Goal: Task Accomplishment & Management: Manage account settings

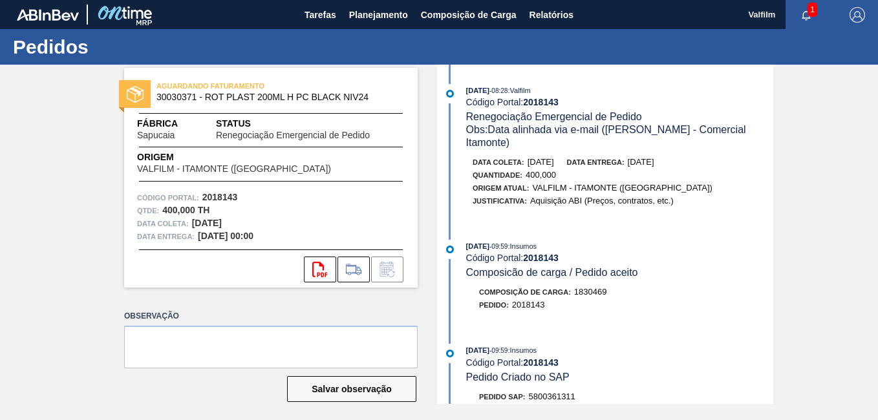
click at [554, 32] on div "Pedidos" at bounding box center [439, 47] width 878 height 36
click at [553, 17] on span "Relatórios" at bounding box center [552, 15] width 44 height 16
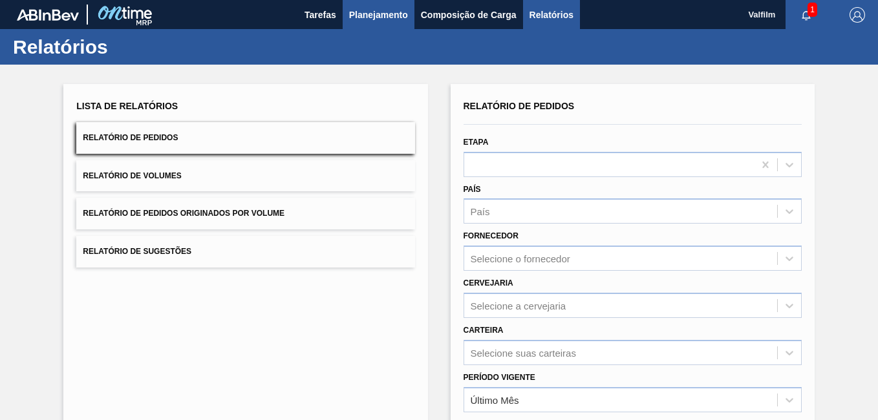
click at [370, 16] on span "Planejamento" at bounding box center [378, 15] width 59 height 16
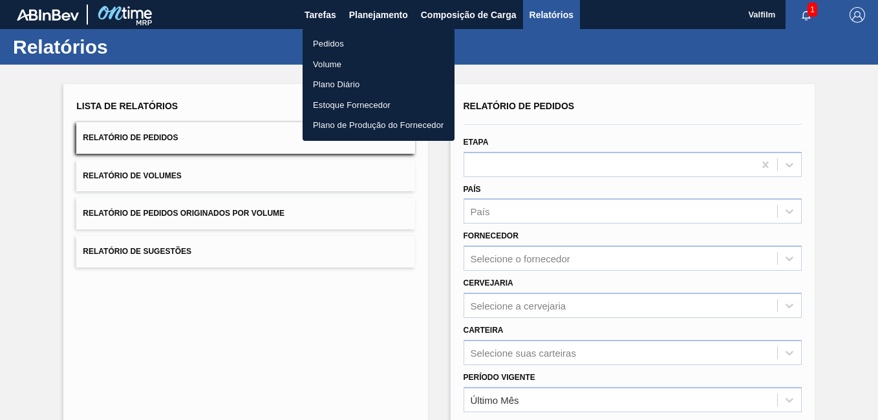
click at [352, 38] on li "Pedidos" at bounding box center [379, 44] width 152 height 21
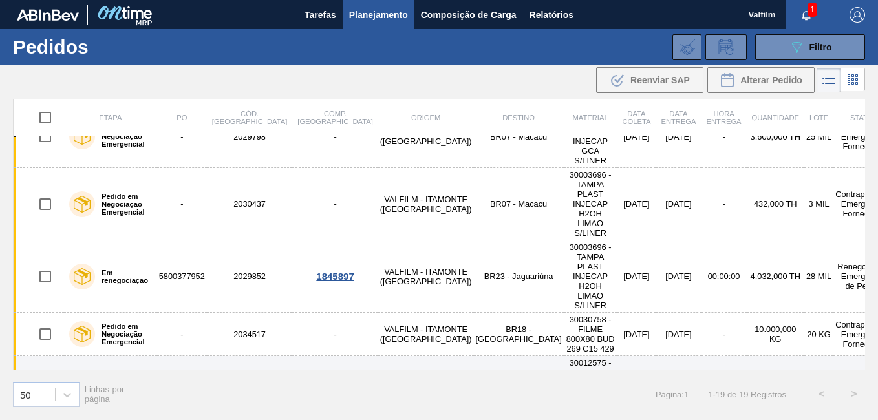
scroll to position [453, 0]
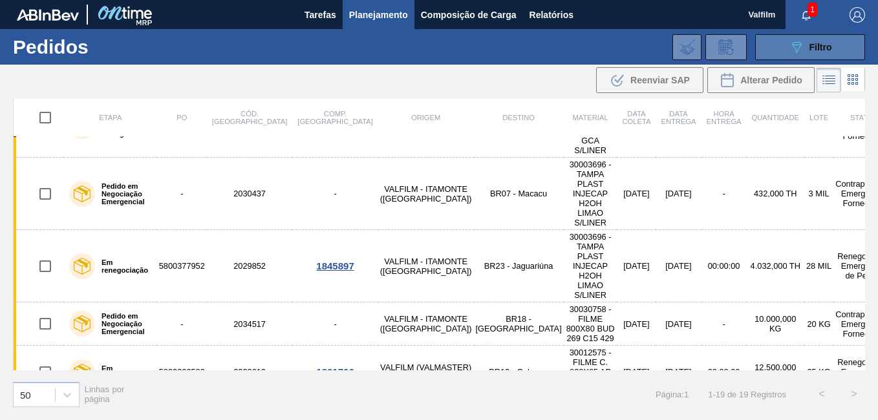
click at [831, 52] on div "089F7B8B-B2A5-4AFE-B5C0-19BA573D28AC Filtro" at bounding box center [810, 47] width 43 height 16
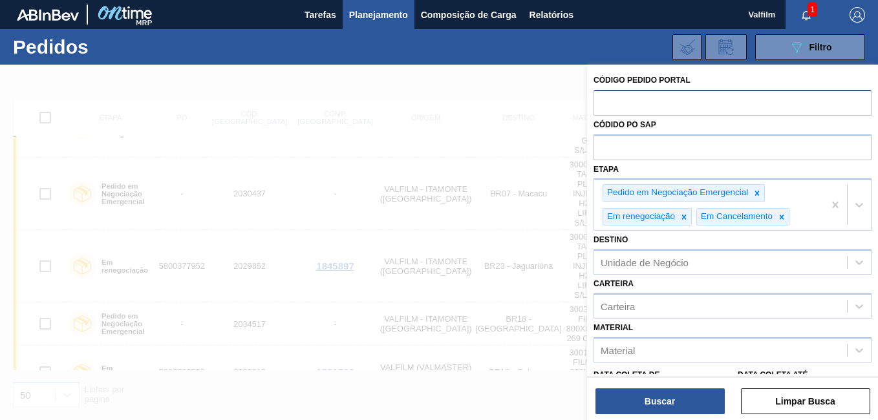
click at [748, 103] on input "text" at bounding box center [733, 102] width 278 height 25
click at [465, 81] on div at bounding box center [439, 275] width 878 height 420
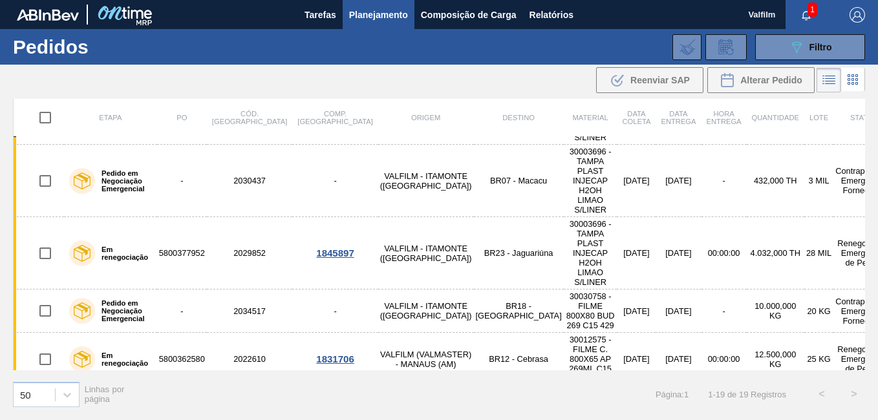
scroll to position [468, 0]
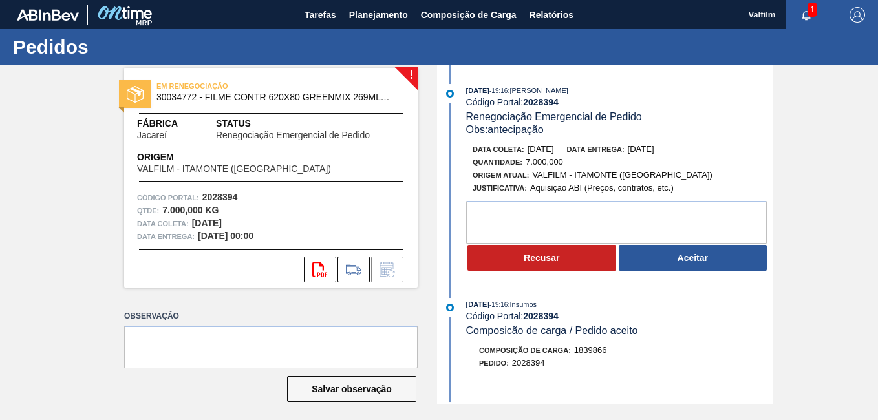
scroll to position [6, 0]
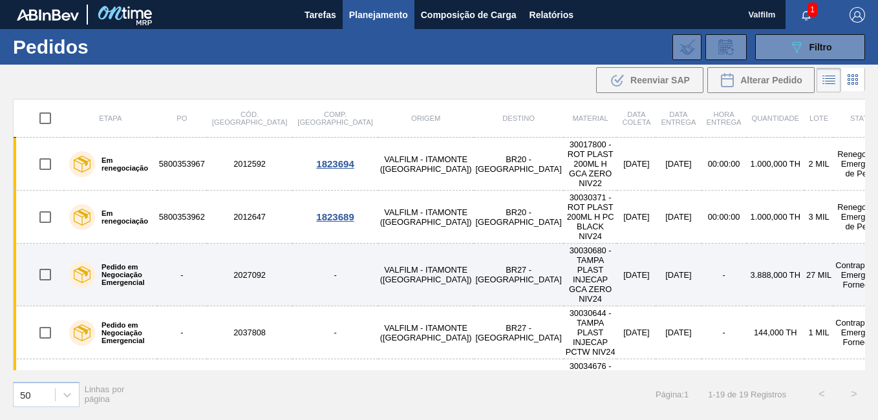
click at [378, 244] on td "VALFILM - ITAMONTE ([GEOGRAPHIC_DATA])" at bounding box center [426, 275] width 96 height 63
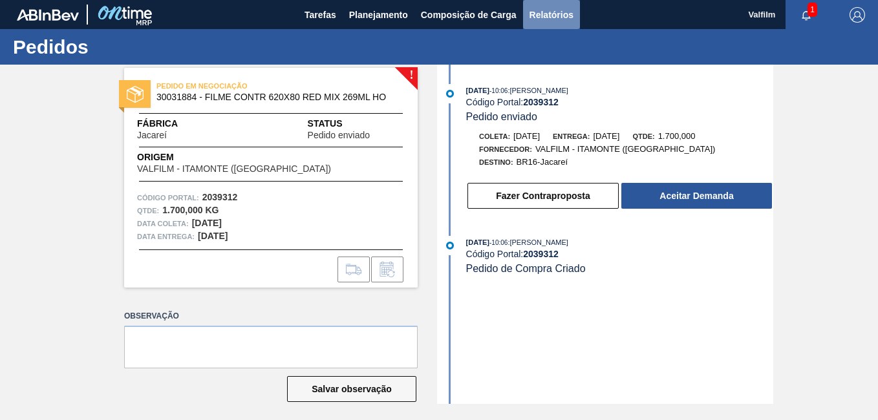
click at [561, 10] on span "Relatórios" at bounding box center [552, 15] width 44 height 16
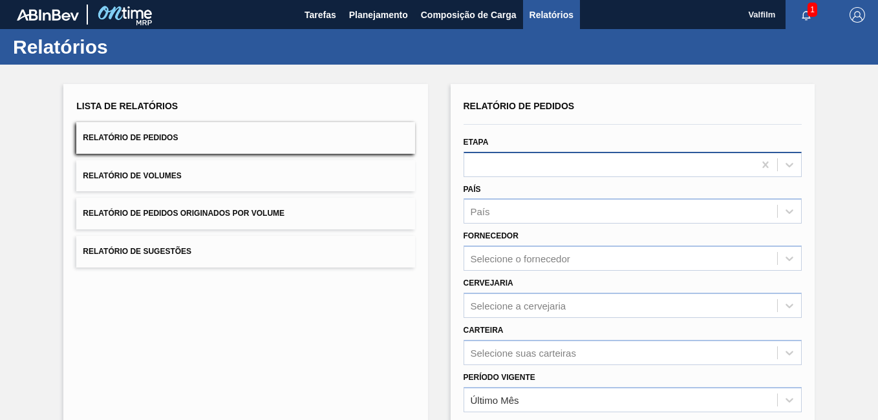
click at [546, 170] on div at bounding box center [609, 164] width 290 height 19
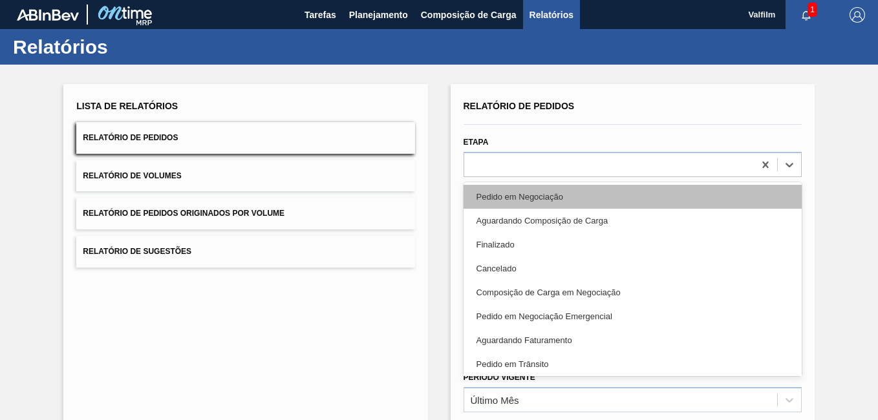
click at [538, 199] on div "Pedido em Negociação" at bounding box center [633, 197] width 338 height 24
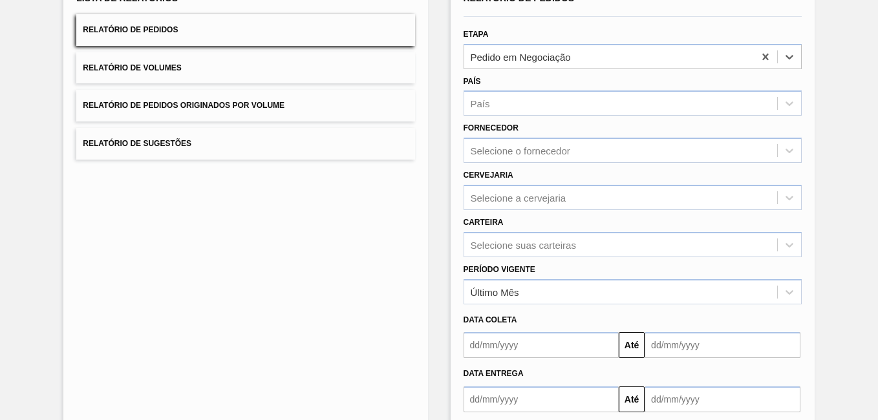
scroll to position [178, 0]
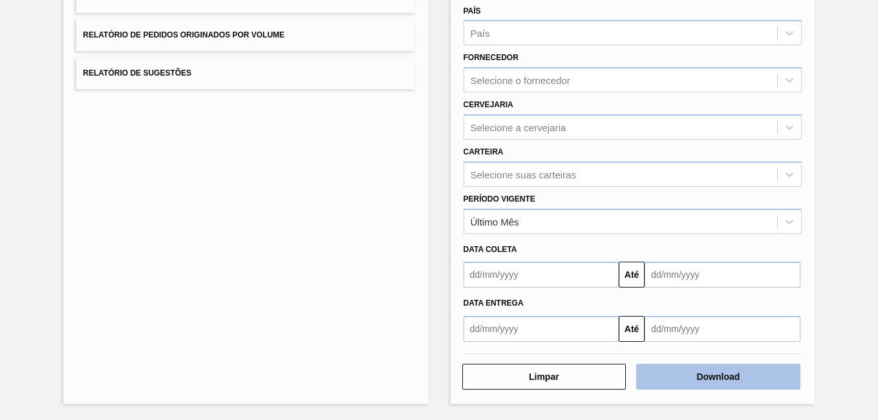
click at [764, 371] on button "Download" at bounding box center [718, 377] width 164 height 26
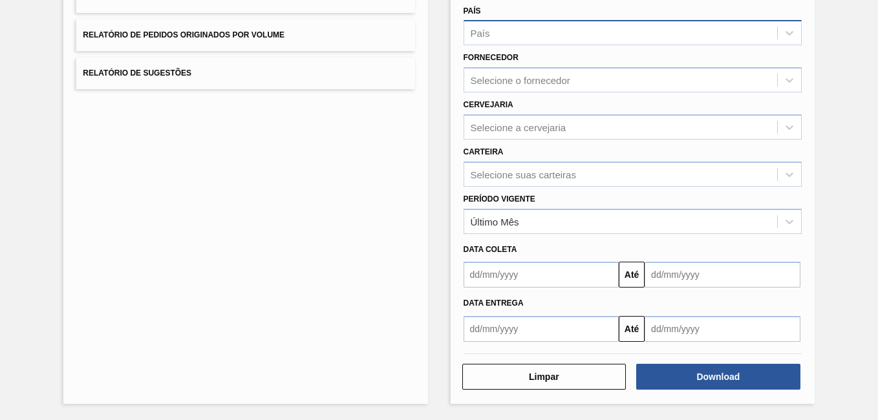
click at [486, 39] on div "País" at bounding box center [620, 33] width 313 height 19
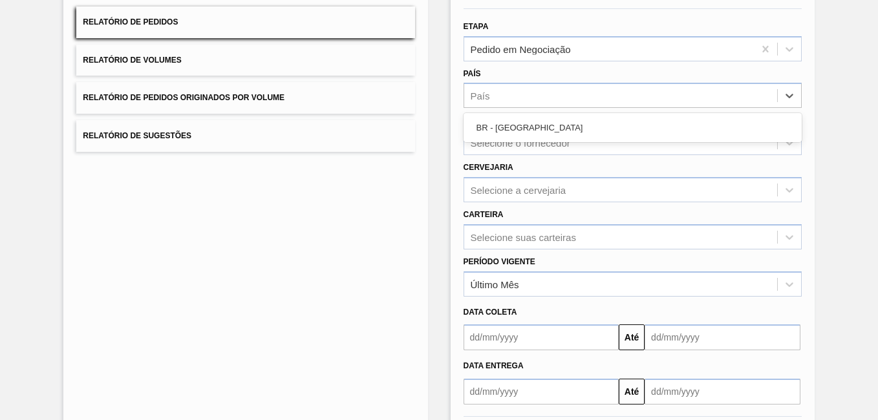
scroll to position [0, 0]
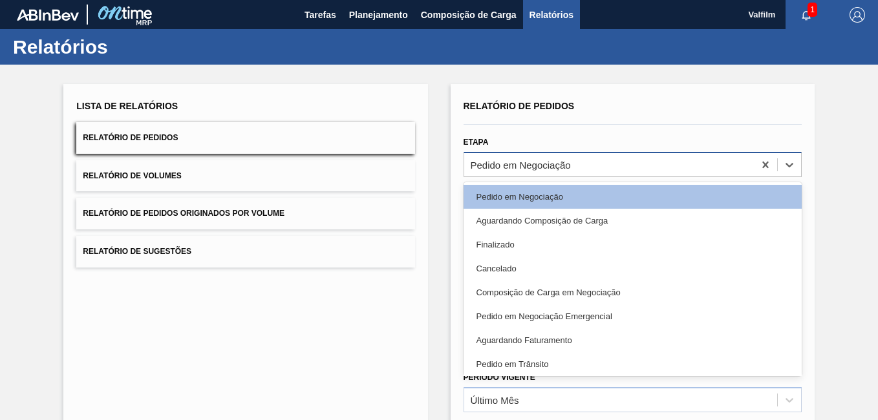
click at [530, 155] on div "Pedido em Negociação" at bounding box center [633, 164] width 338 height 25
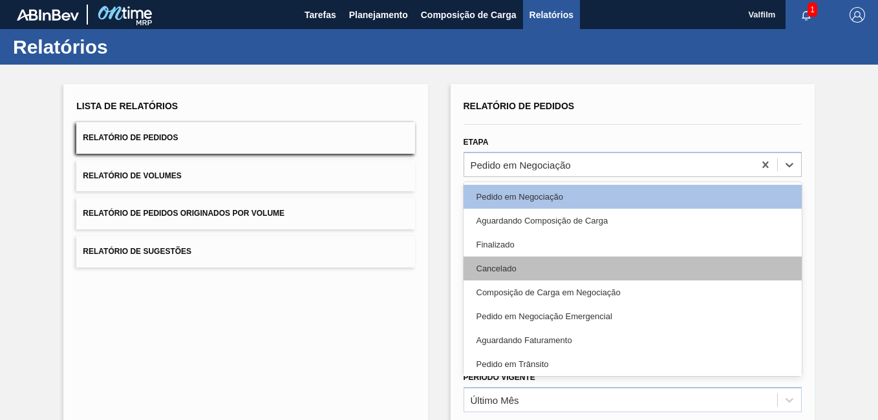
click at [541, 275] on div "Cancelado" at bounding box center [633, 269] width 338 height 24
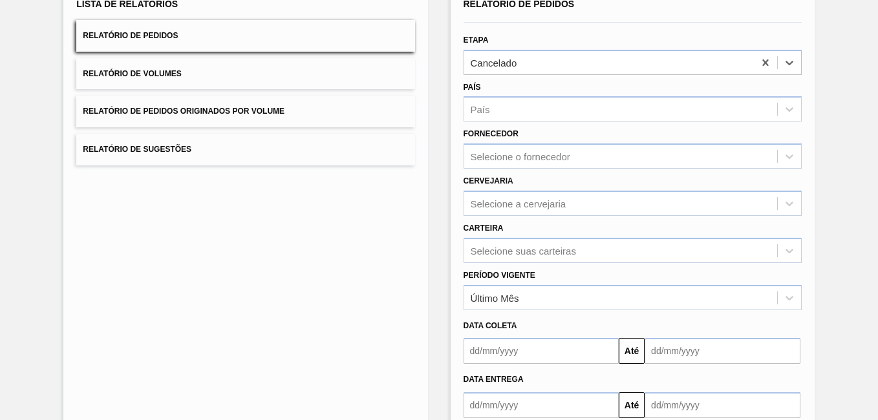
scroll to position [178, 0]
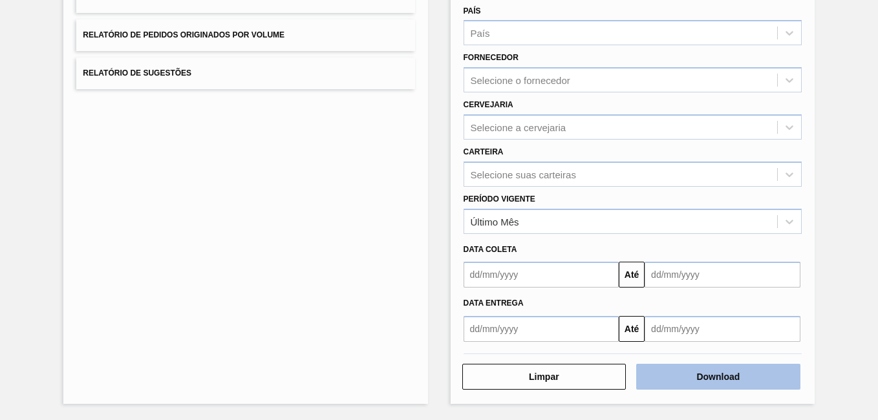
click at [781, 380] on button "Download" at bounding box center [718, 377] width 164 height 26
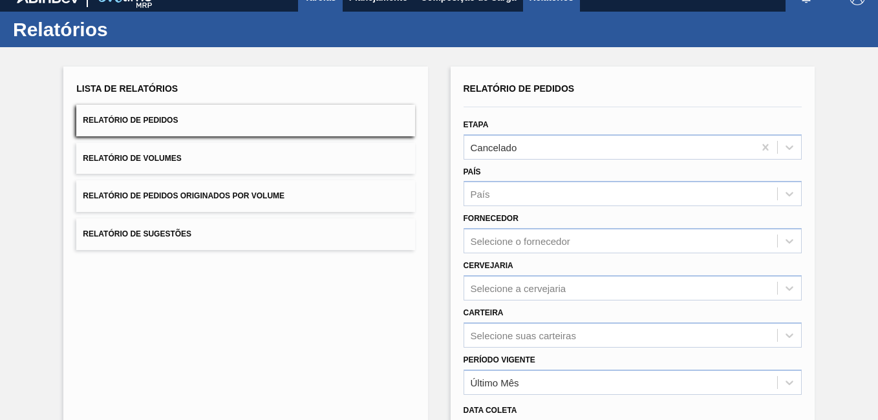
scroll to position [0, 0]
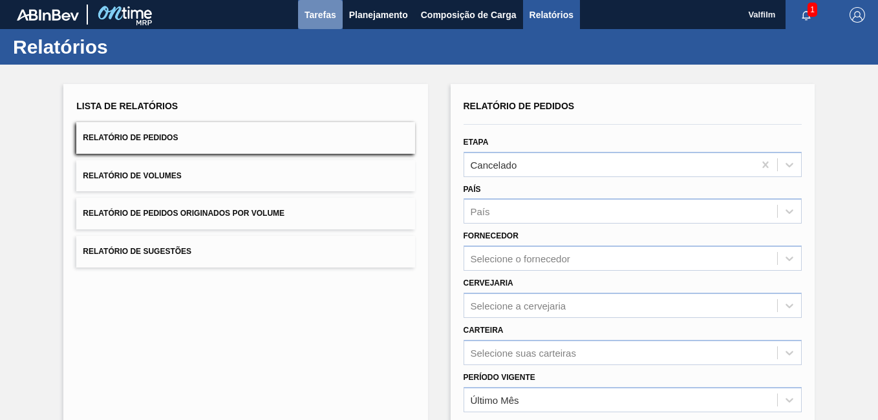
click at [330, 15] on span "Tarefas" at bounding box center [321, 15] width 32 height 16
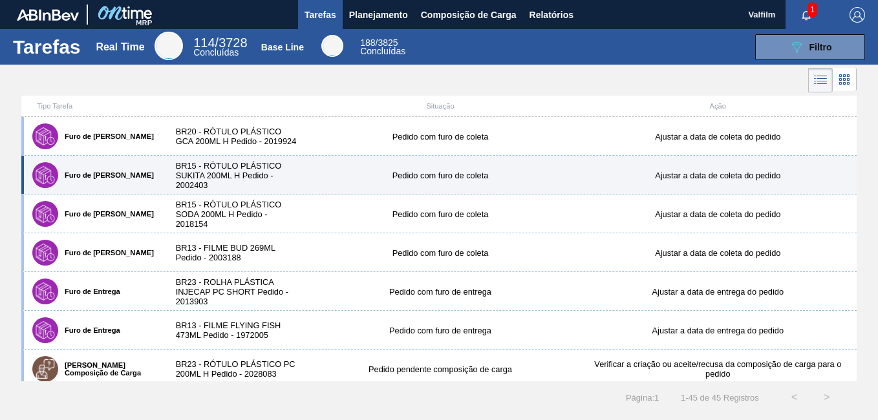
click at [387, 173] on div "Pedido com furo de coleta" at bounding box center [439, 176] width 277 height 10
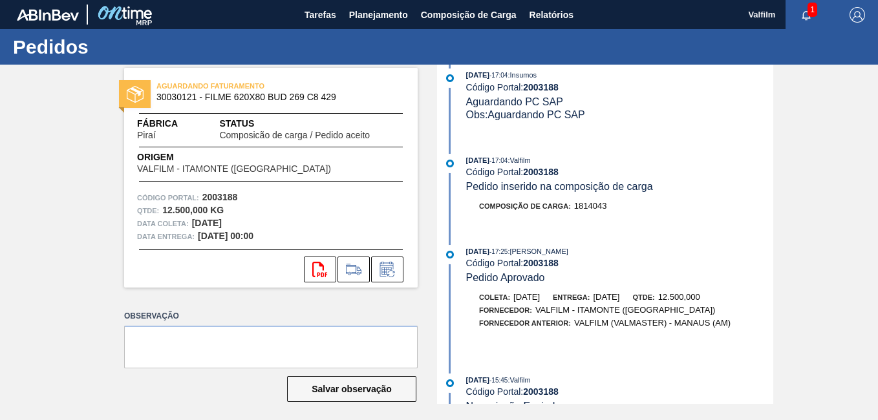
scroll to position [259, 0]
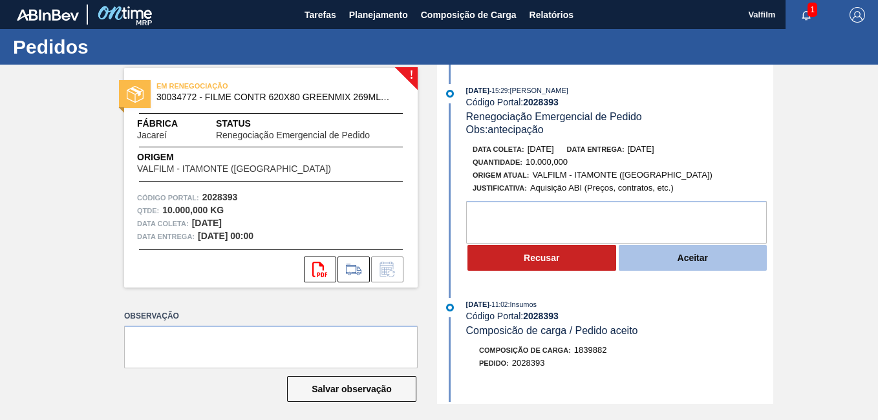
click at [706, 268] on button "Aceitar" at bounding box center [693, 258] width 149 height 26
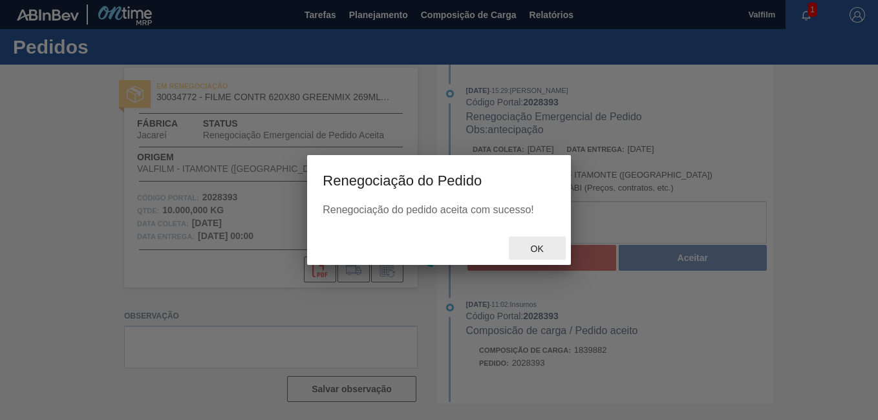
click at [537, 244] on span "Ok" at bounding box center [538, 249] width 34 height 10
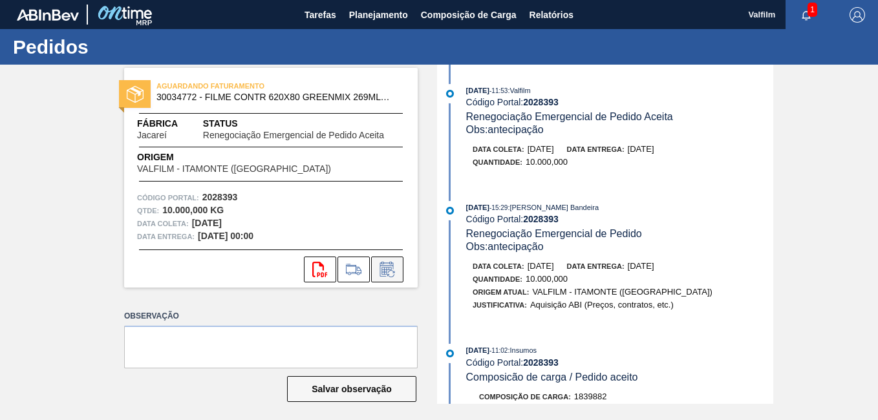
click at [386, 274] on icon at bounding box center [387, 270] width 21 height 16
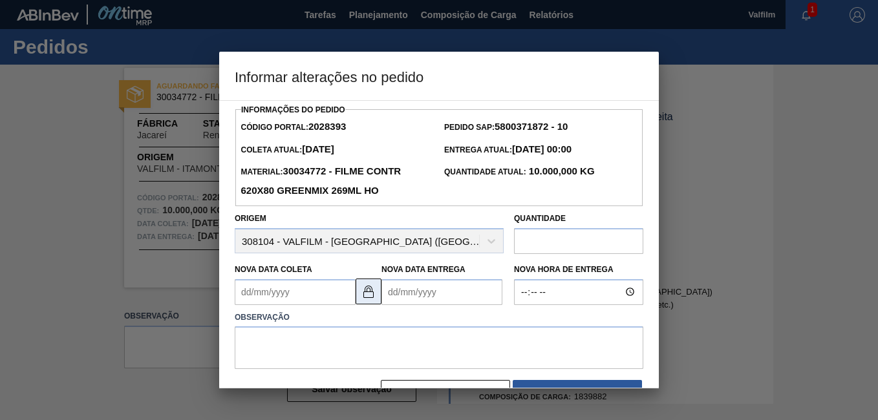
click at [371, 290] on img at bounding box center [369, 292] width 16 height 16
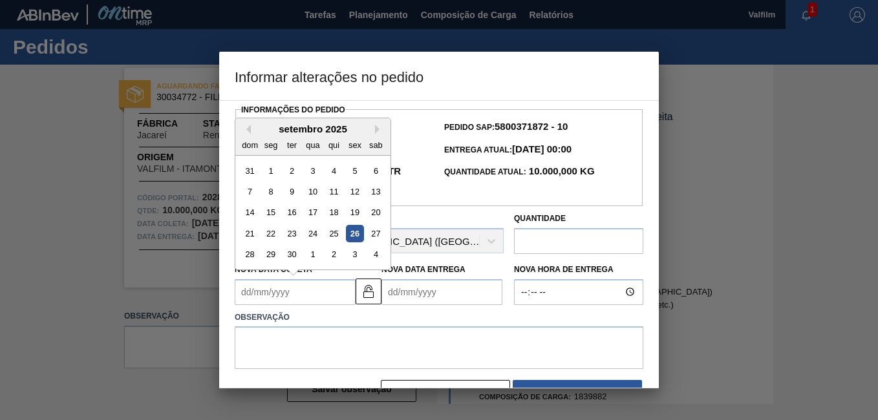
click at [299, 297] on Coleta2028393 "Nova Data Coleta" at bounding box center [295, 292] width 121 height 26
click at [374, 131] on div "setembro 2025" at bounding box center [312, 129] width 155 height 11
click at [381, 133] on button "Next Month" at bounding box center [379, 129] width 9 height 9
drag, startPoint x: 257, startPoint y: 194, endPoint x: 381, endPoint y: 226, distance: 128.3
click at [257, 195] on div "5" at bounding box center [249, 191] width 17 height 17
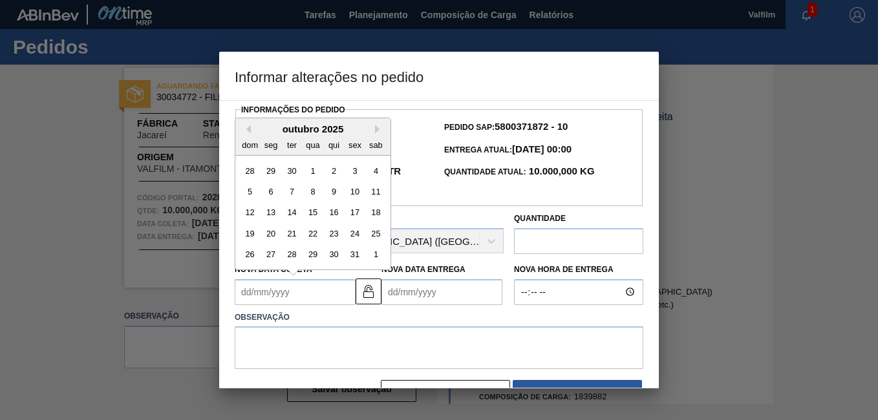
type Coleta2028393 "05/10/2025"
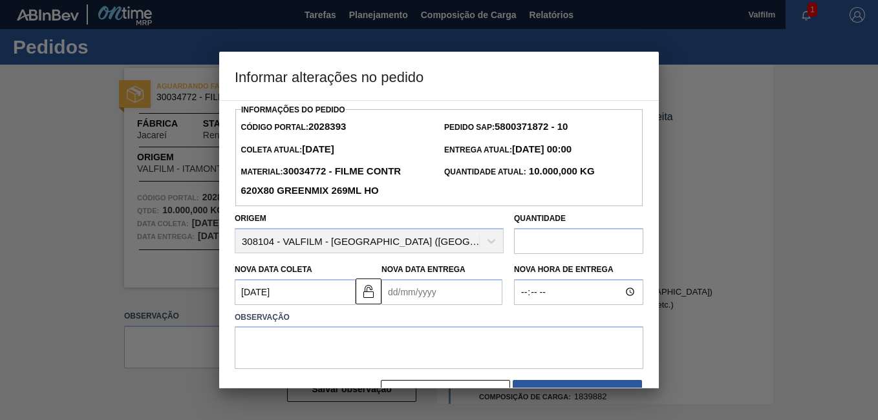
click at [424, 302] on Entrega2028393 "Nova Data Entrega" at bounding box center [442, 292] width 121 height 26
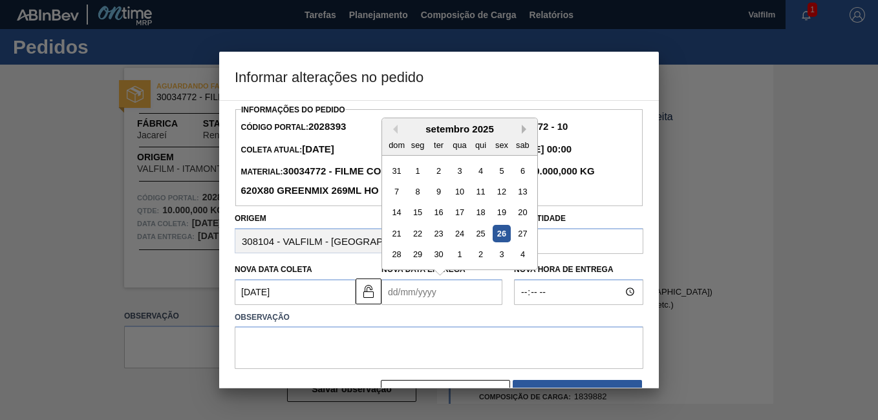
click at [525, 130] on button "Next Month" at bounding box center [526, 129] width 9 height 9
click at [420, 197] on div "6" at bounding box center [417, 191] width 17 height 17
type Entrega2028393 "06/10/2025"
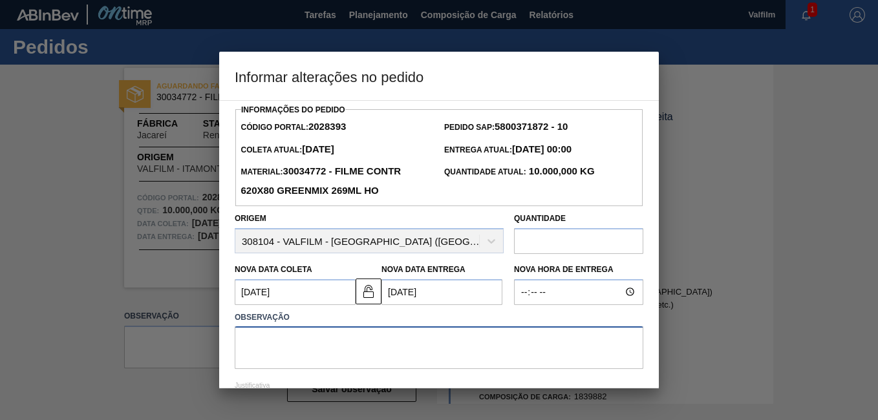
click at [417, 354] on textarea at bounding box center [439, 348] width 409 height 43
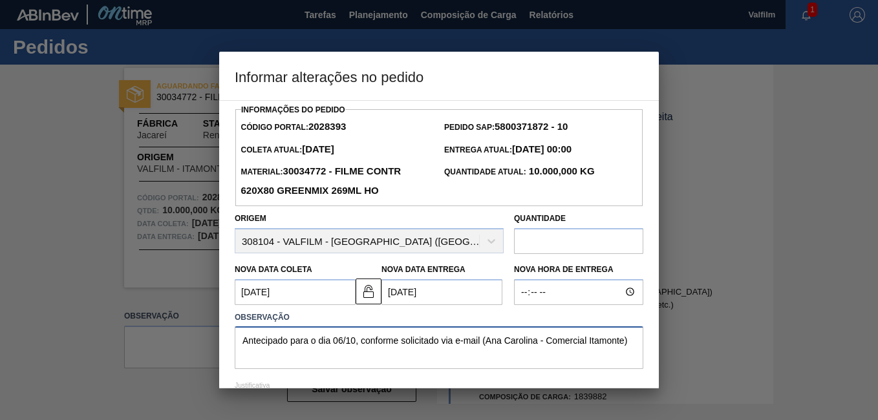
click at [468, 339] on textarea "Antecipado para o dia 06/10, conforme solicitado via e-mail (Ana Carolina - Com…" at bounding box center [439, 348] width 409 height 43
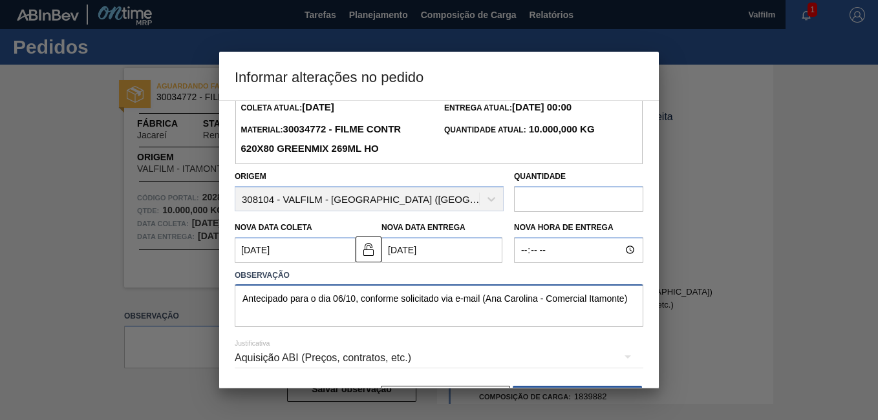
scroll to position [65, 0]
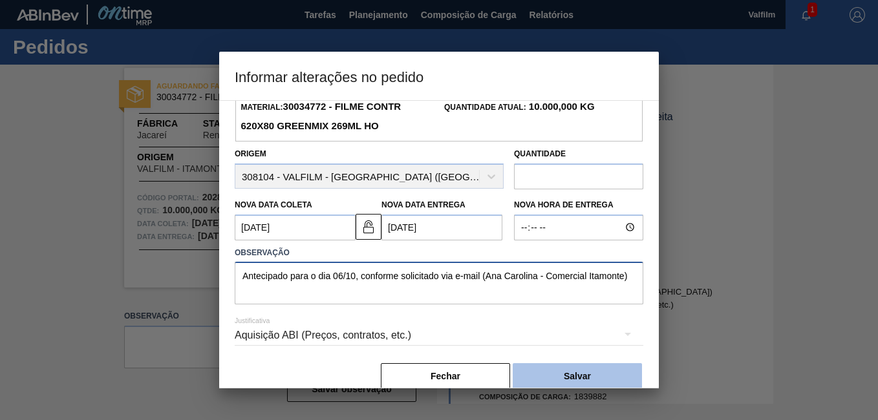
type textarea "Antecipado para o dia 06/10, conforme solicitado via e-mail (Ana Carolina - Com…"
click at [583, 375] on button "Salvar" at bounding box center [577, 376] width 129 height 26
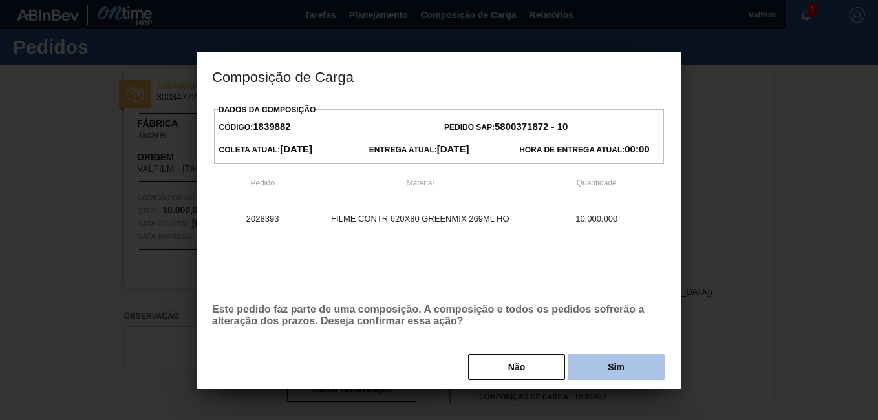
click at [624, 374] on button "Sim" at bounding box center [616, 367] width 97 height 26
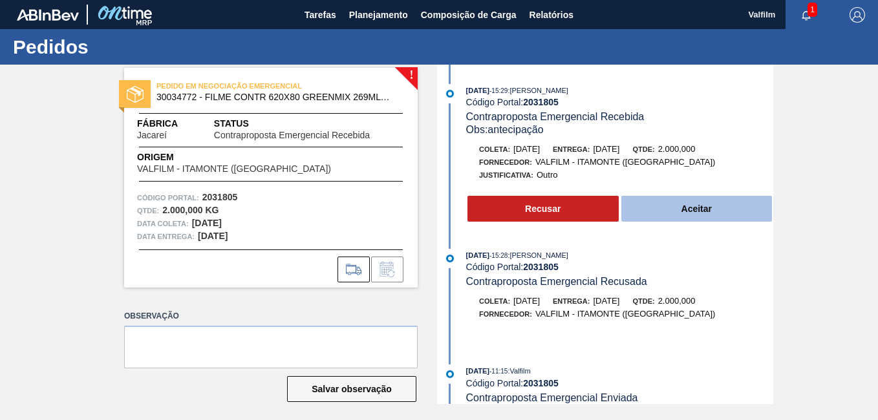
click at [724, 204] on button "Aceitar" at bounding box center [696, 209] width 151 height 26
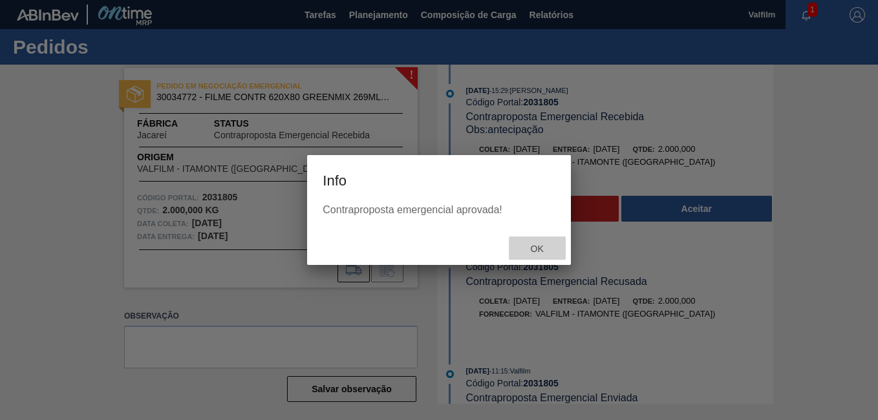
click at [551, 243] on div "Ok" at bounding box center [537, 249] width 57 height 24
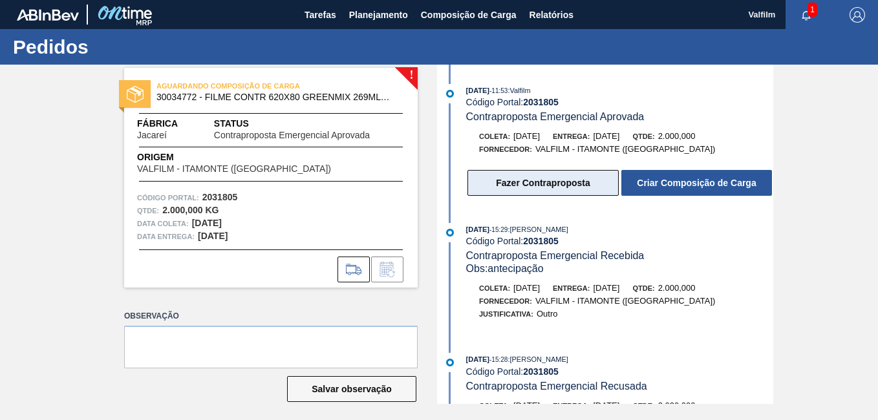
click at [541, 183] on button "Fazer Contraproposta" at bounding box center [543, 183] width 151 height 26
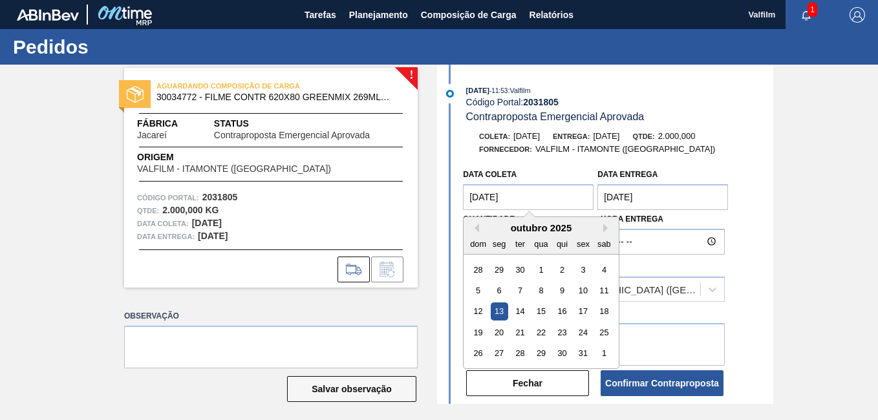
click at [495, 208] on coleta "[DATE]" at bounding box center [528, 197] width 131 height 26
click at [479, 294] on div "5" at bounding box center [478, 290] width 17 height 17
type coleta "[DATE]"
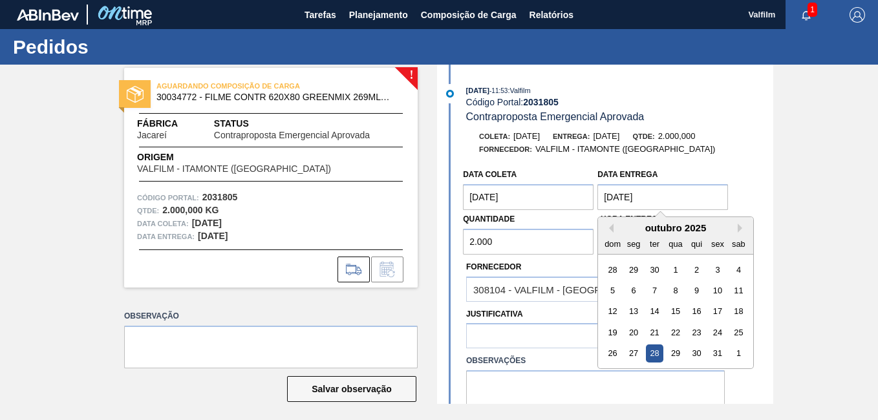
click at [647, 197] on entrega "[DATE]" at bounding box center [663, 197] width 131 height 26
click at [637, 292] on div "6" at bounding box center [633, 290] width 17 height 17
type entrega "[DATE]"
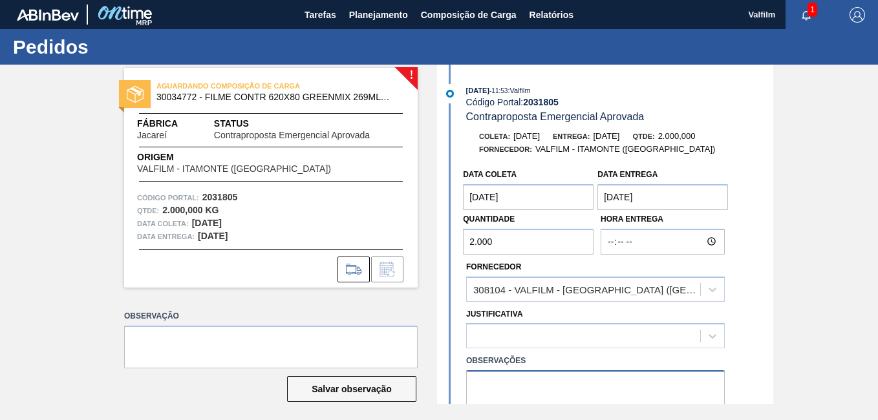
click at [537, 396] on textarea at bounding box center [595, 392] width 259 height 43
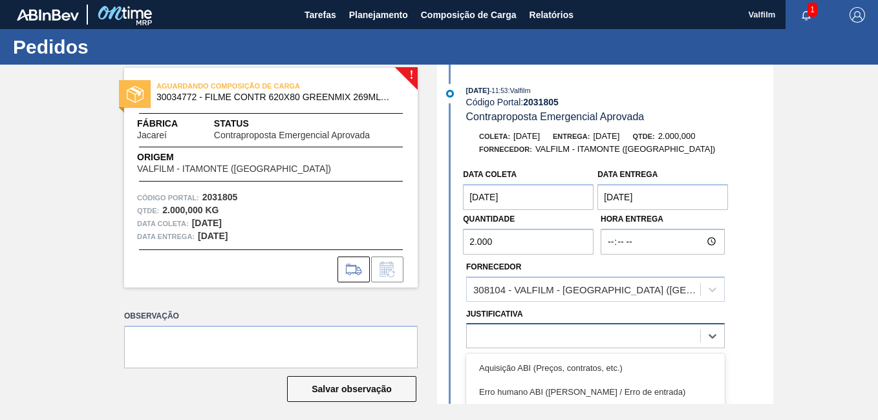
click at [532, 336] on div at bounding box center [583, 336] width 233 height 19
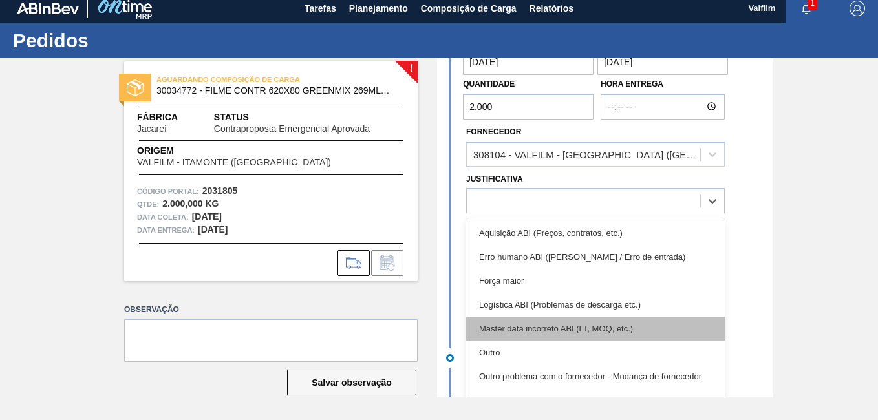
scroll to position [129, 0]
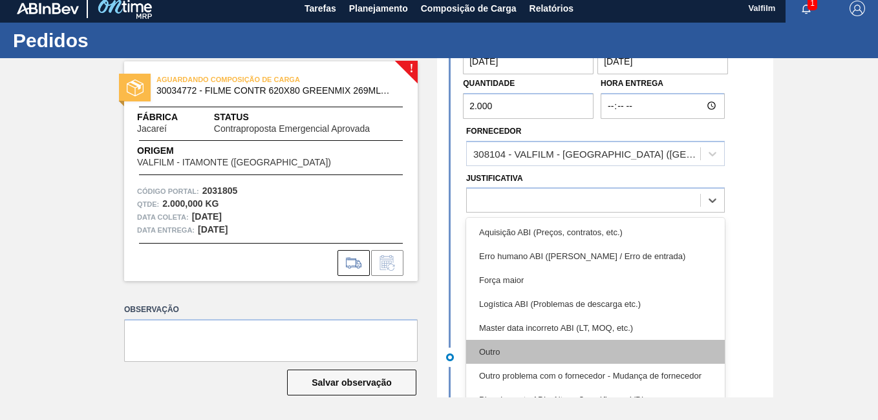
click at [532, 358] on div "Outro" at bounding box center [595, 352] width 259 height 24
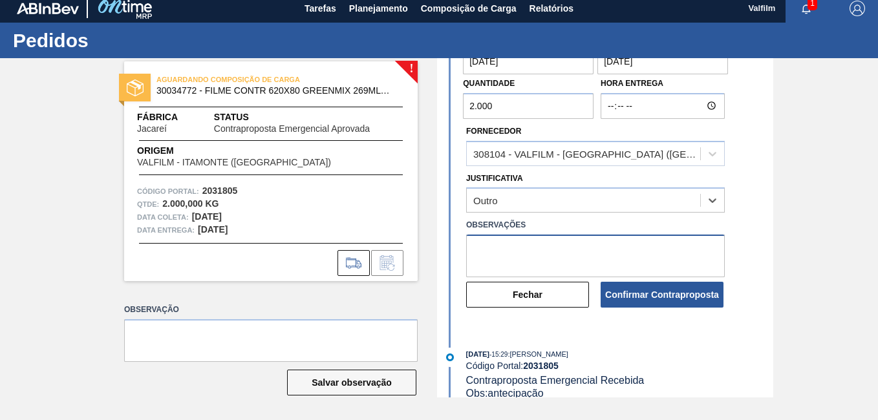
click at [531, 263] on textarea at bounding box center [595, 256] width 259 height 43
paste textarea "Antecipado para o dia 06/10, conforme solicitado via e-mail (Ana Carolina - Com…"
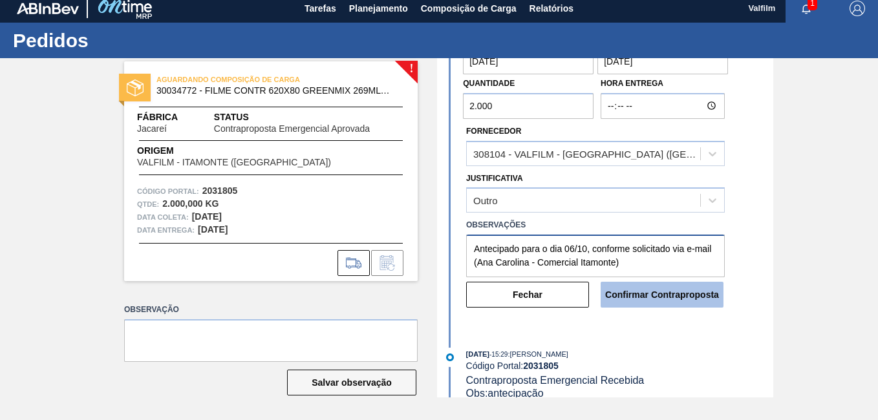
type textarea "Antecipado para o dia 06/10, conforme solicitado via e-mail (Ana Carolina - Com…"
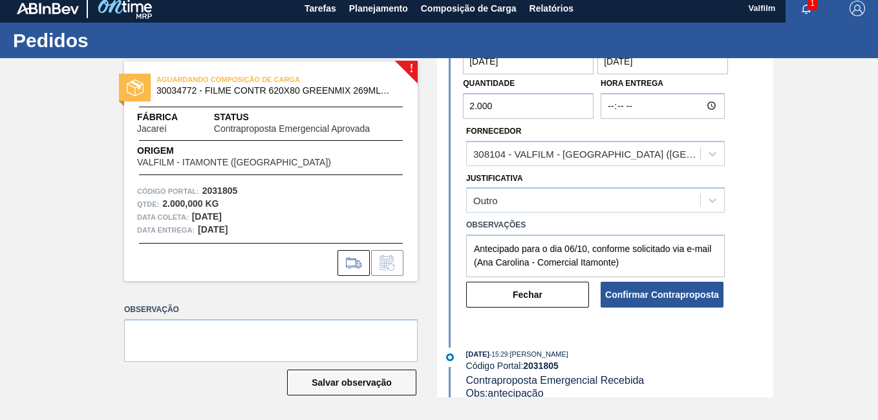
click at [657, 298] on button "Confirmar Contraproposta" at bounding box center [662, 295] width 123 height 26
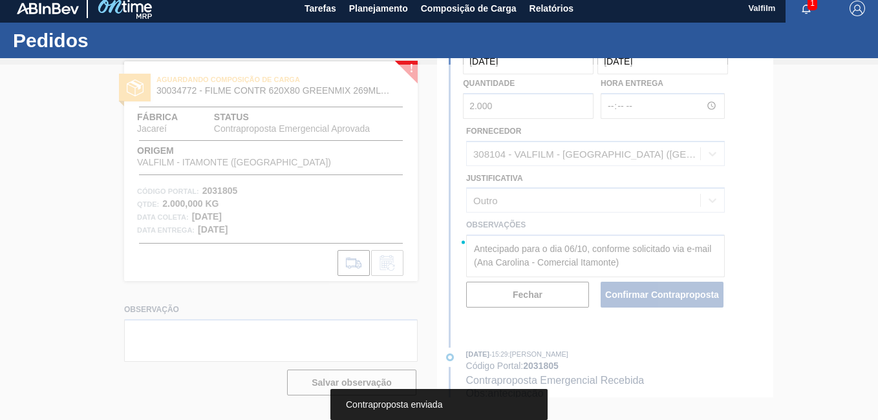
scroll to position [272, 0]
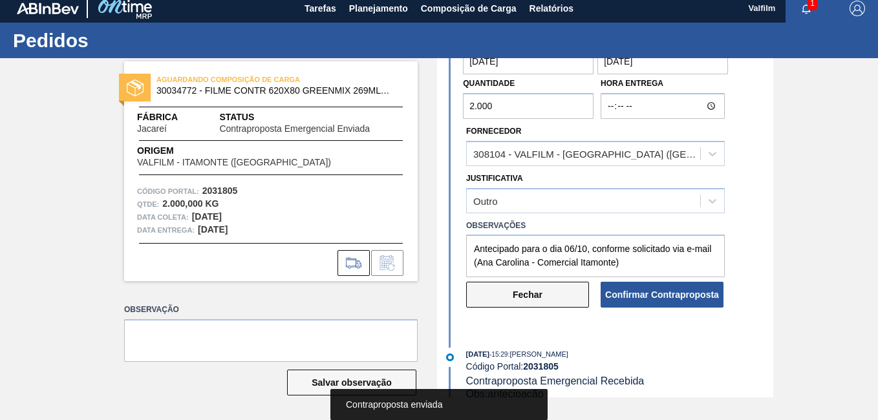
click at [543, 294] on button "Fechar" at bounding box center [527, 295] width 123 height 26
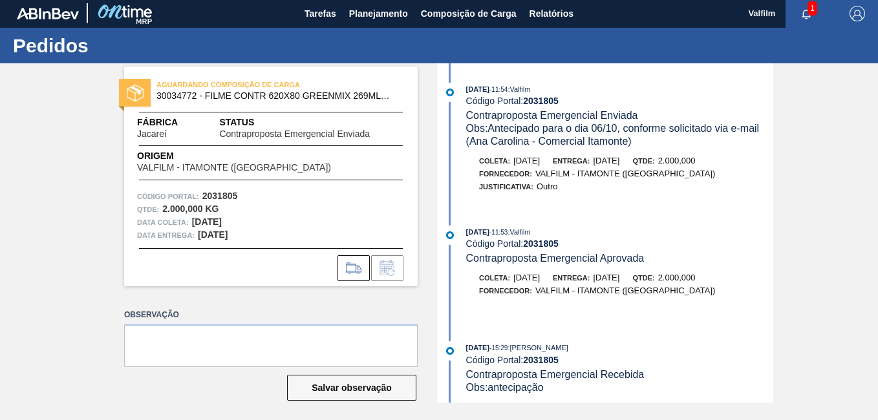
scroll to position [0, 0]
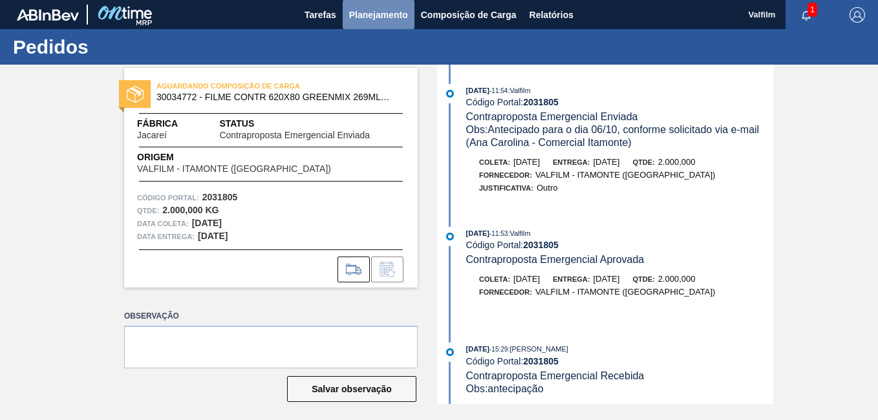
click at [376, 27] on button "Planejamento" at bounding box center [379, 14] width 72 height 29
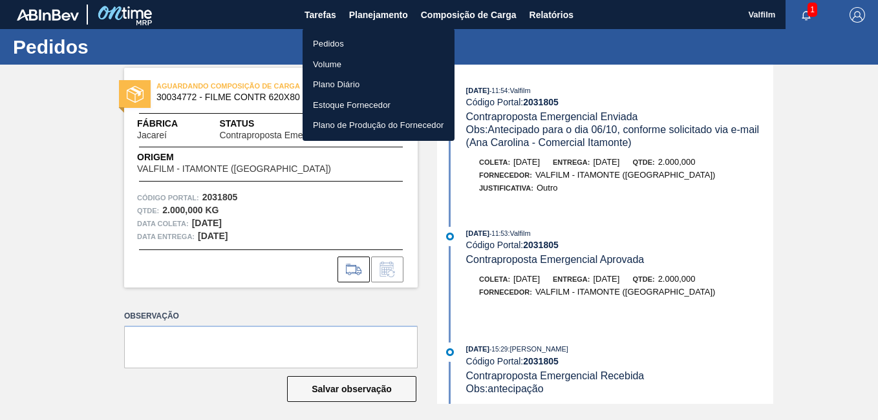
click at [378, 41] on li "Pedidos" at bounding box center [379, 44] width 152 height 21
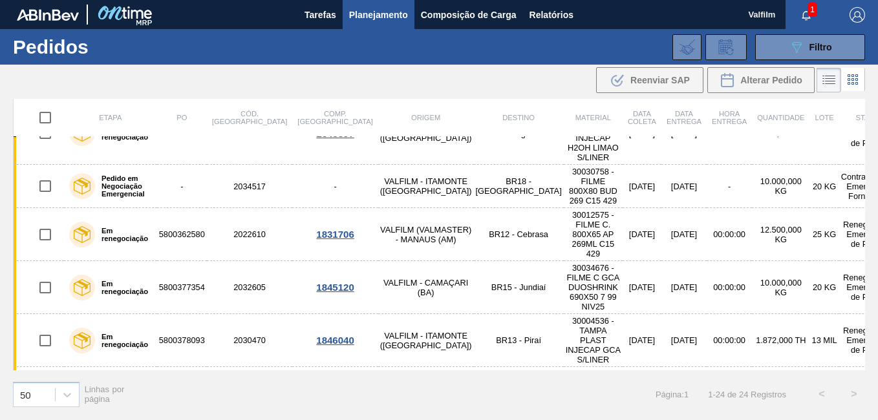
scroll to position [652, 0]
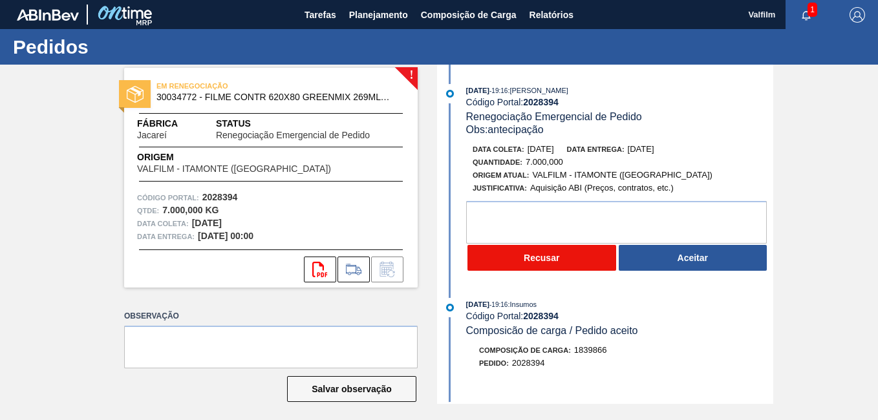
click at [561, 262] on button "Recusar" at bounding box center [542, 258] width 149 height 26
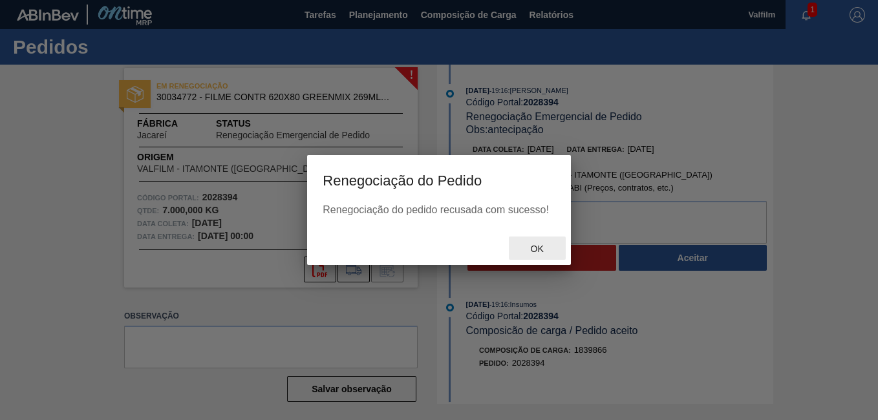
click at [542, 250] on span "Ok" at bounding box center [538, 249] width 34 height 10
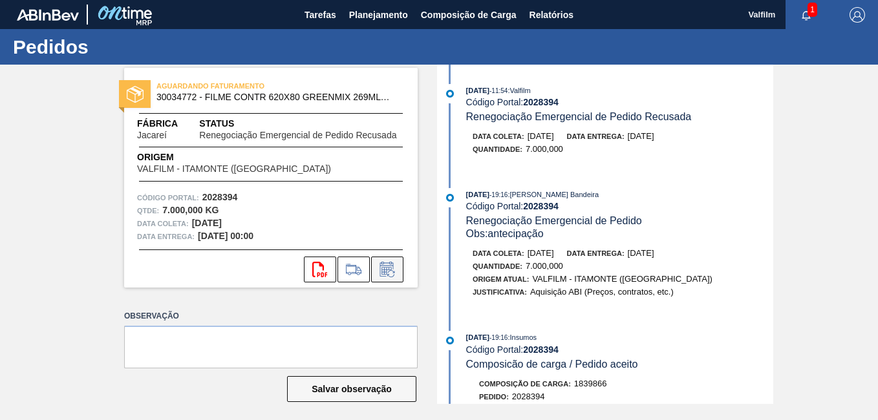
click at [396, 266] on icon at bounding box center [387, 270] width 21 height 16
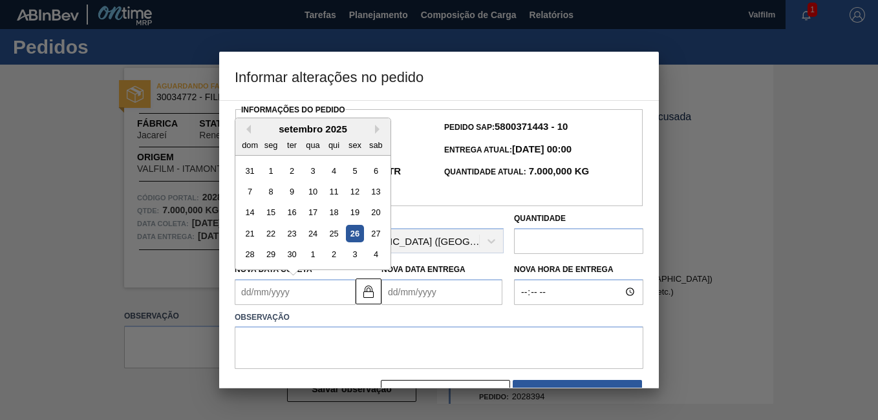
click at [320, 287] on Coleta2028394 "Nova Data Coleta" at bounding box center [295, 292] width 121 height 26
click at [797, 194] on div at bounding box center [439, 210] width 878 height 420
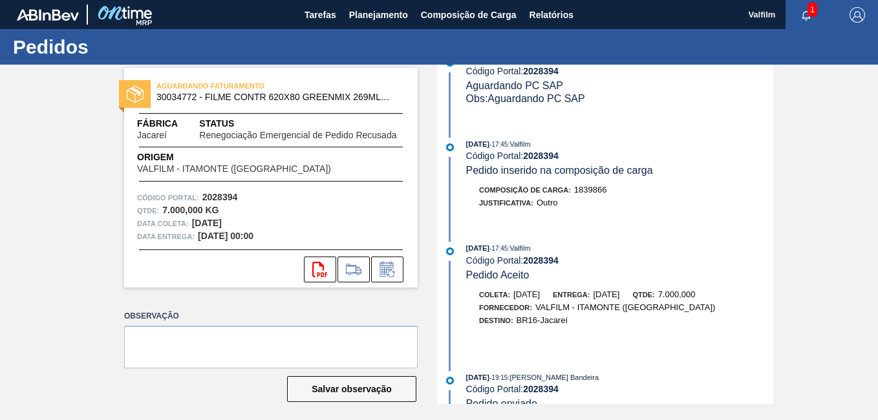
scroll to position [517, 0]
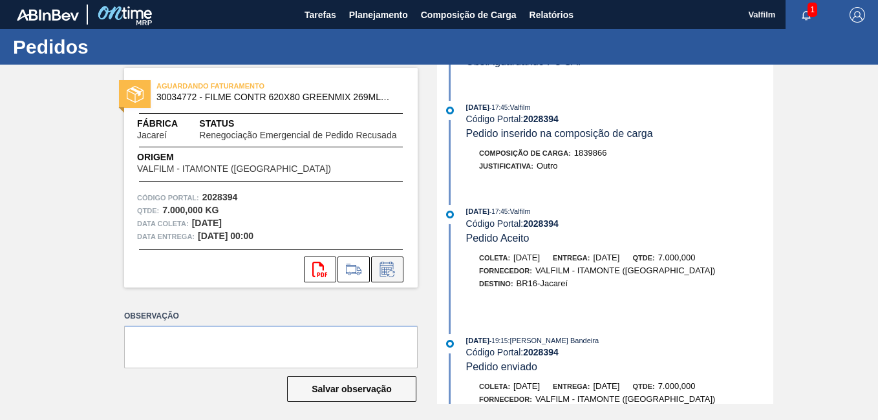
click at [387, 265] on icon at bounding box center [387, 270] width 21 height 16
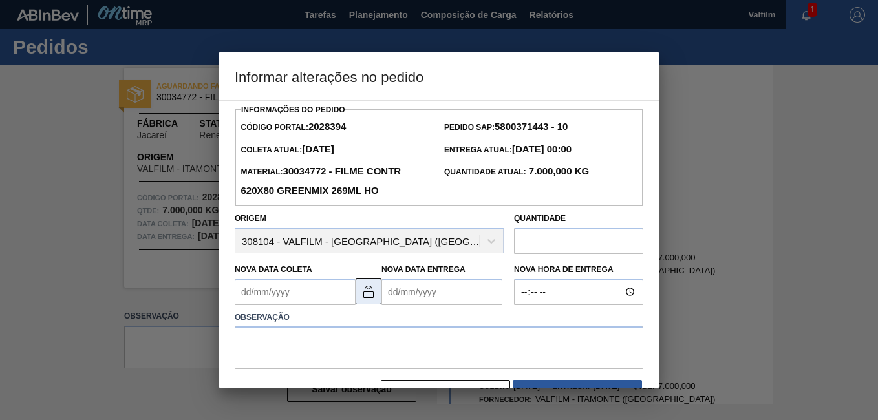
click at [365, 292] on img at bounding box center [369, 292] width 16 height 16
click at [276, 296] on Coleta2028394 "Nova Data Coleta" at bounding box center [295, 292] width 121 height 26
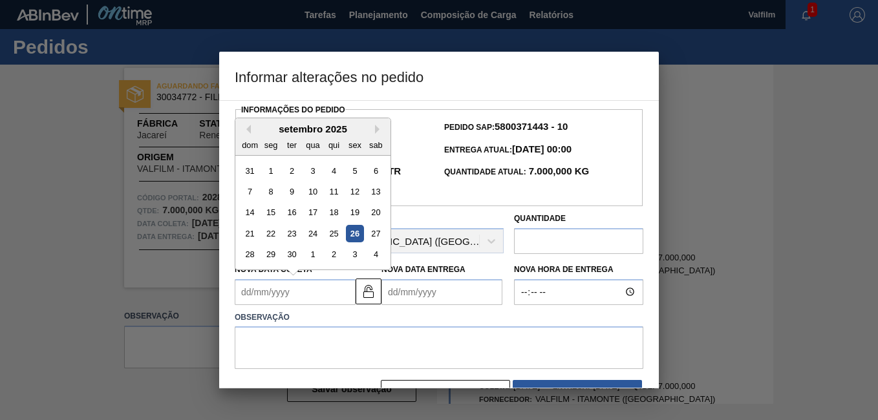
click at [287, 304] on Coleta2028394 "Nova Data Coleta" at bounding box center [295, 292] width 121 height 26
click at [379, 132] on button "Next Month" at bounding box center [379, 129] width 9 height 9
click at [253, 192] on div "2" at bounding box center [249, 191] width 17 height 17
type Coleta2028394 "02/11/2025"
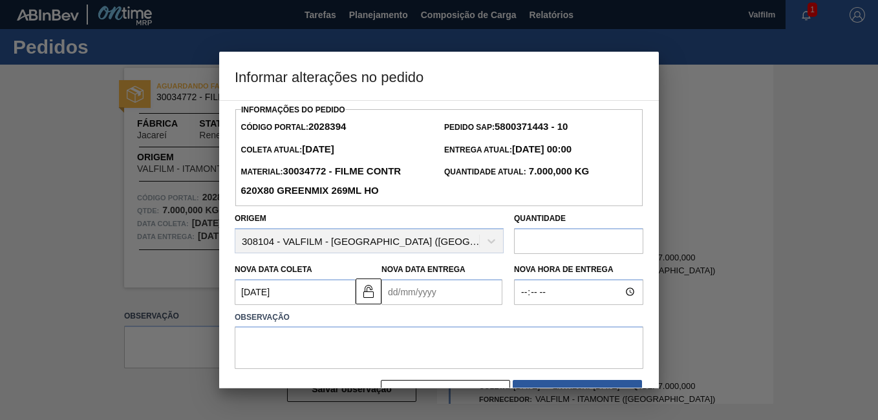
click at [398, 292] on Entrega2028394 "Nova Data Entrega" at bounding box center [442, 292] width 121 height 26
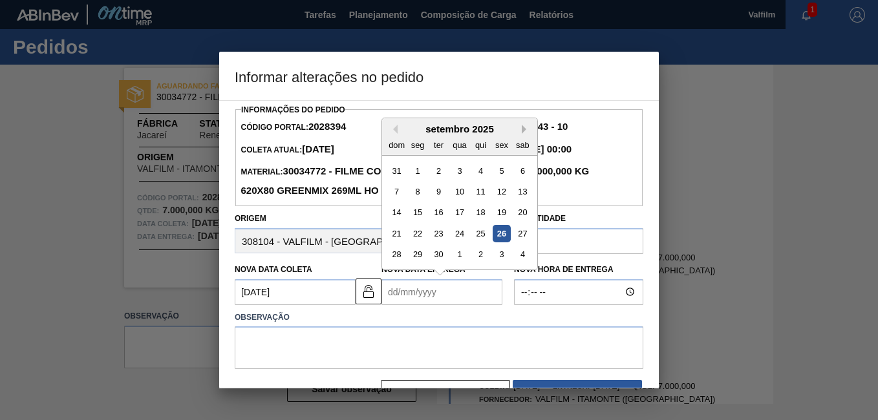
click at [526, 134] on button "Next Month" at bounding box center [526, 129] width 9 height 9
click at [422, 195] on div "3" at bounding box center [417, 191] width 17 height 17
type Entrega2028394 "[DATE]"
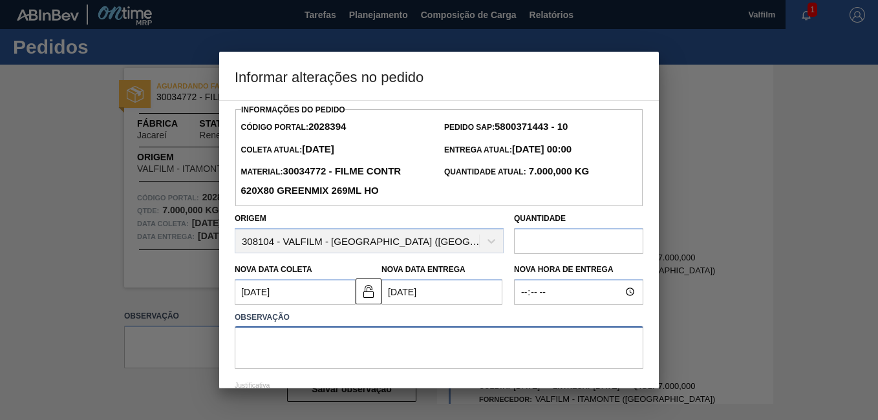
click at [421, 347] on textarea at bounding box center [439, 348] width 409 height 43
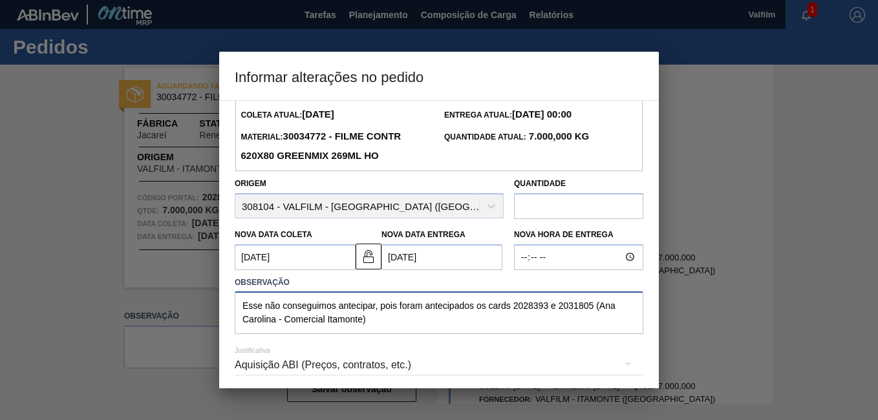
scroll to position [65, 0]
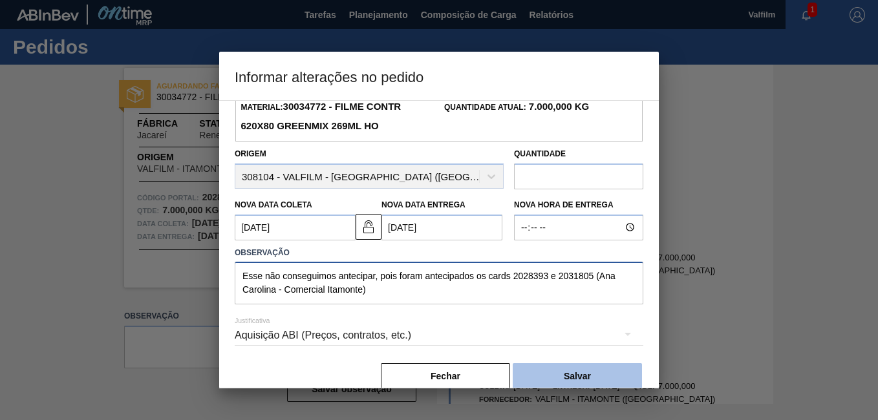
type textarea "Esse não conseguimos antecipar, pois foram antecipados os cards 2028393 e 20318…"
drag, startPoint x: 594, startPoint y: 377, endPoint x: 593, endPoint y: 384, distance: 7.2
click at [594, 378] on button "Salvar" at bounding box center [577, 376] width 129 height 26
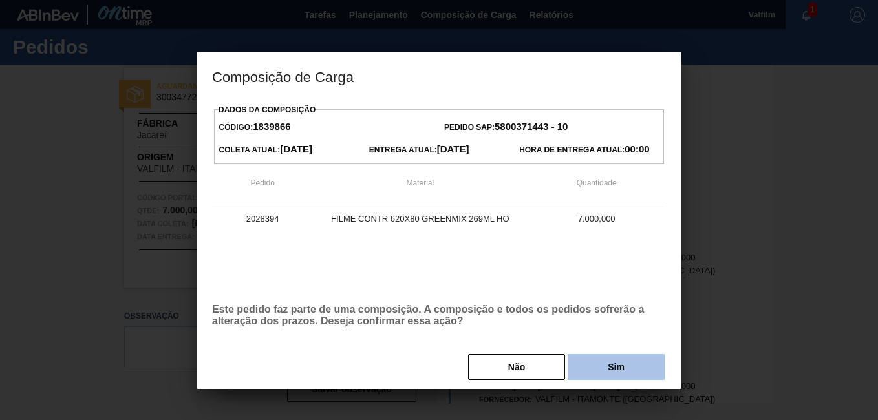
click at [613, 364] on button "Sim" at bounding box center [616, 367] width 97 height 26
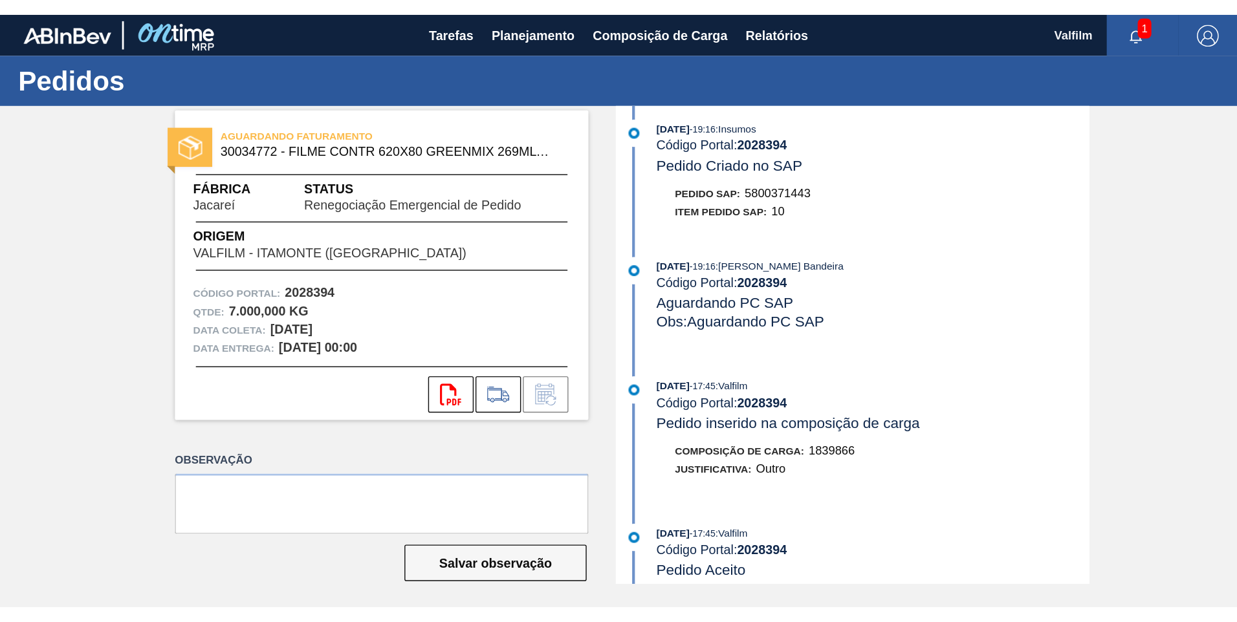
scroll to position [673, 0]
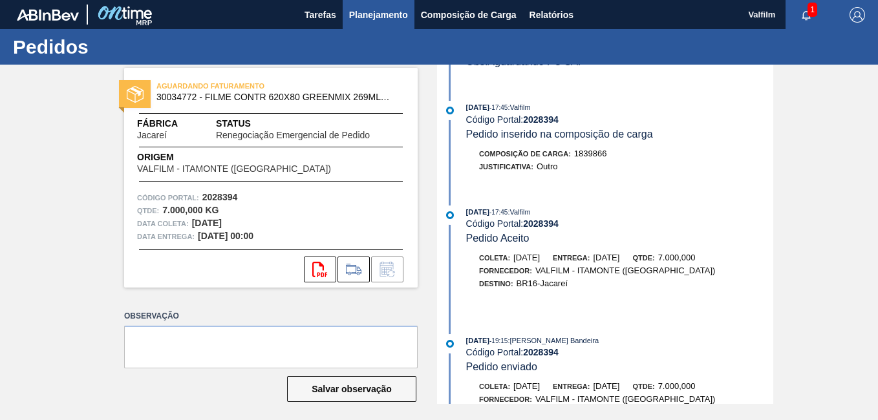
click at [376, 18] on span "Planejamento" at bounding box center [378, 15] width 59 height 16
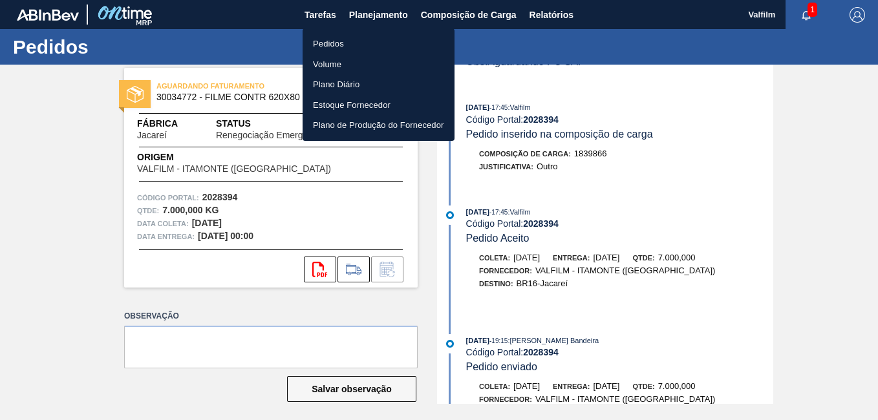
click at [360, 29] on ul "Pedidos Volume Plano Diário Estoque Fornecedor Plano de Produção do Fornecedor" at bounding box center [379, 84] width 152 height 113
click at [360, 39] on li "Pedidos" at bounding box center [379, 44] width 152 height 21
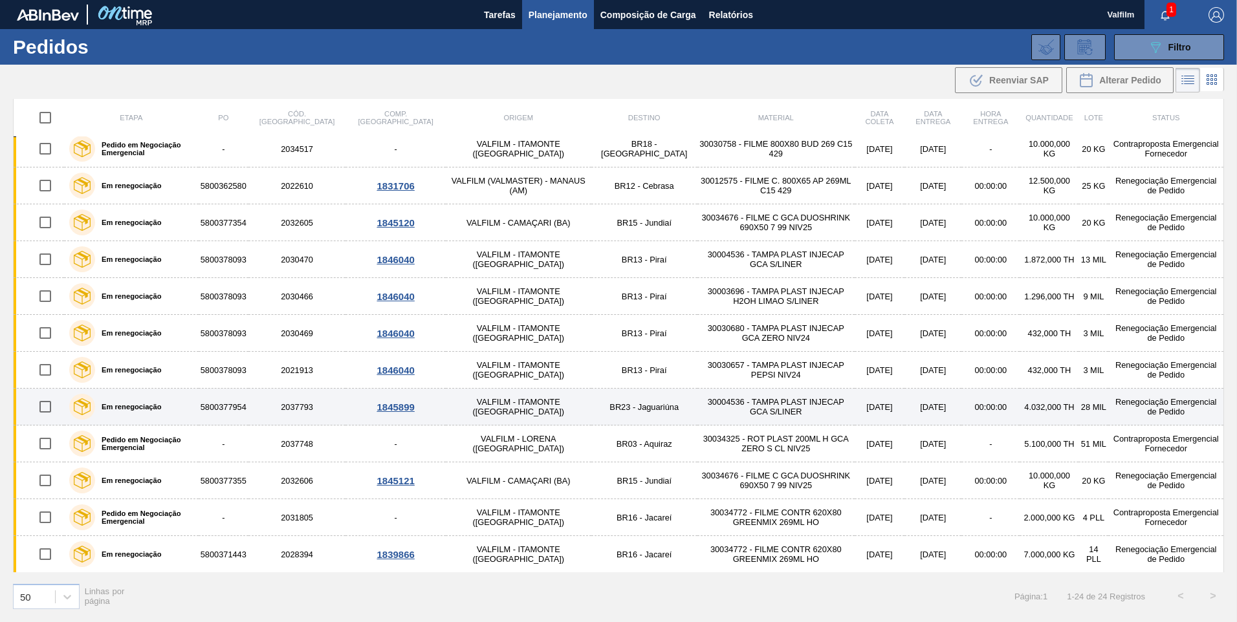
scroll to position [450, 0]
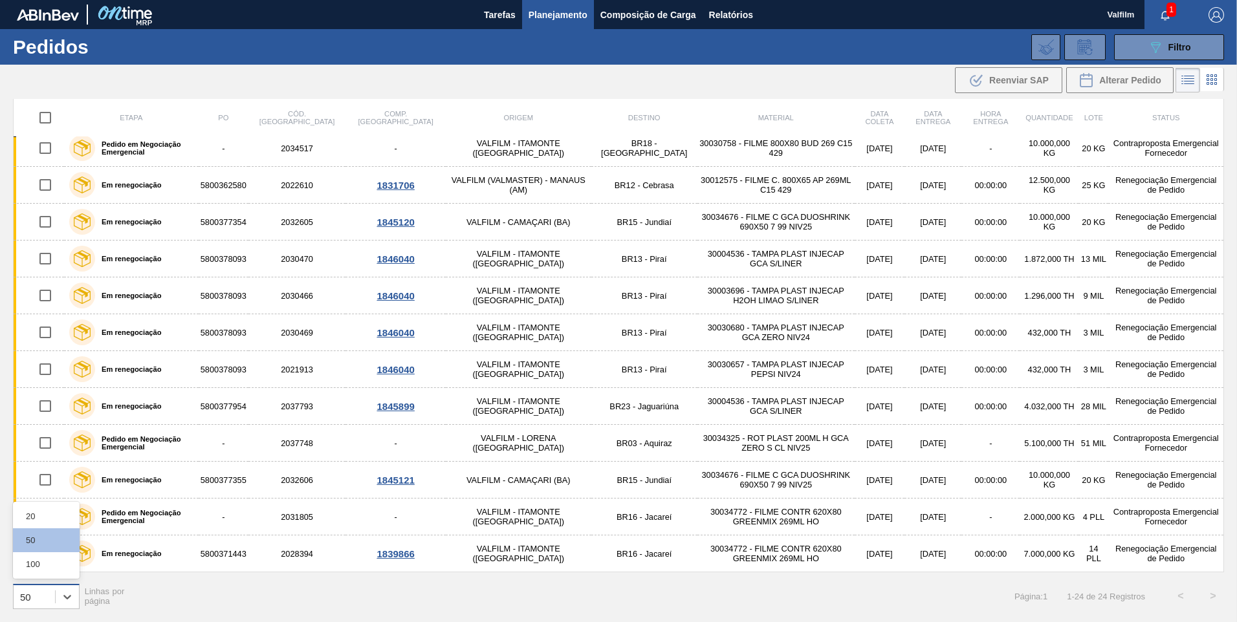
click at [54, 420] on div "50" at bounding box center [34, 596] width 41 height 19
click at [47, 420] on div "100" at bounding box center [46, 564] width 67 height 24
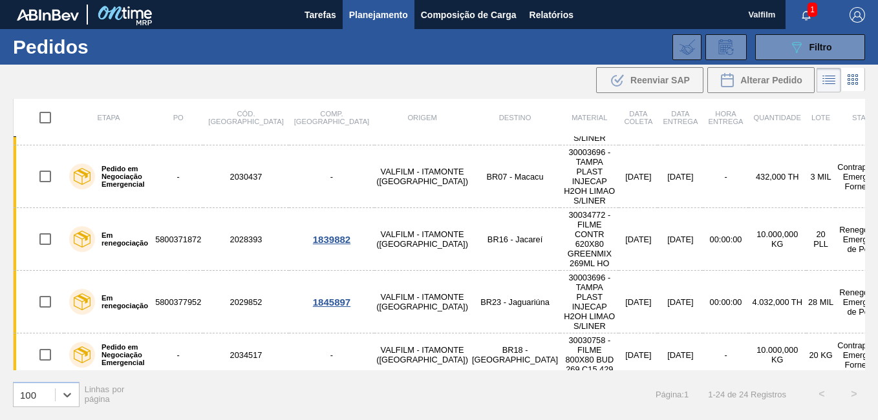
click at [301, 398] on div "1831706" at bounding box center [331, 403] width 81 height 11
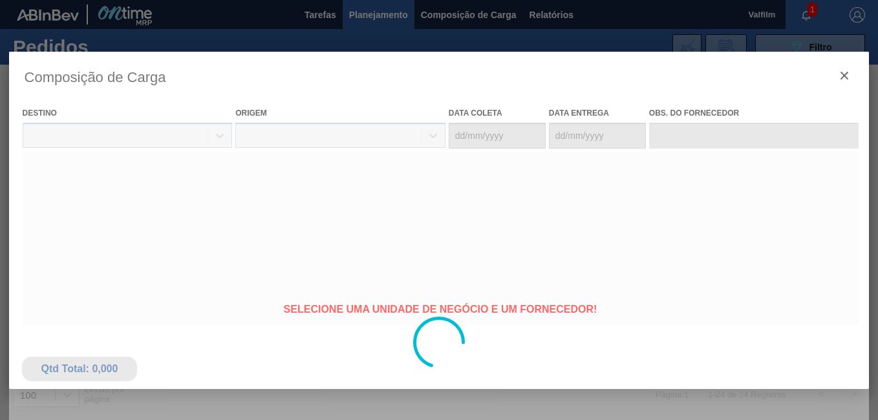
type coleta "[DATE]"
type entrega "[DATE]"
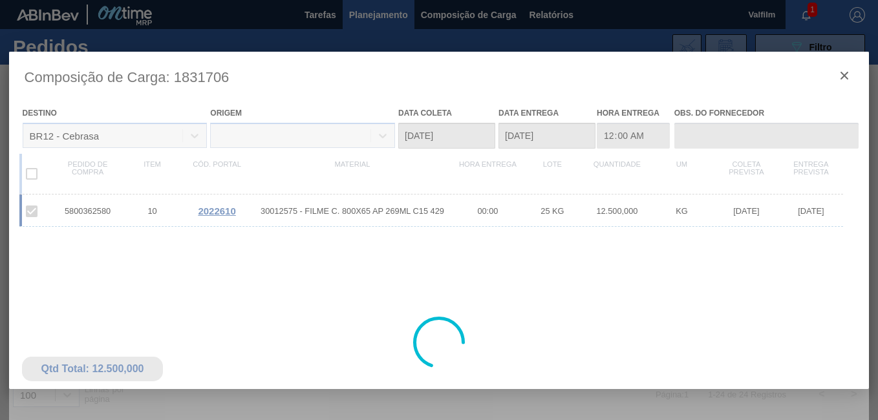
click at [841, 70] on div at bounding box center [439, 343] width 861 height 582
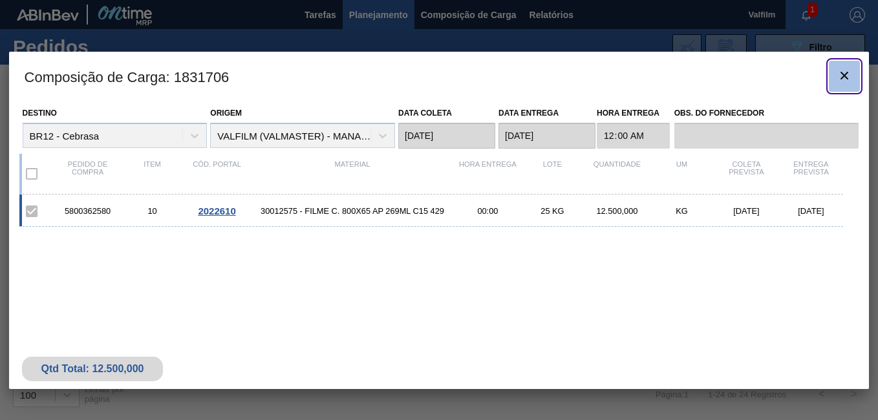
click at [842, 72] on icon "botão de ícone" at bounding box center [845, 76] width 8 height 8
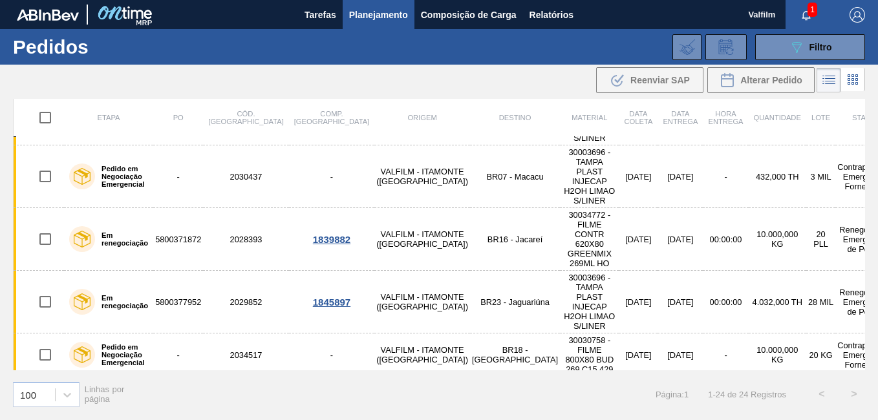
click at [385, 377] on td "VALFILM (VALMASTER) - MANAUS (AM)" at bounding box center [422, 403] width 96 height 53
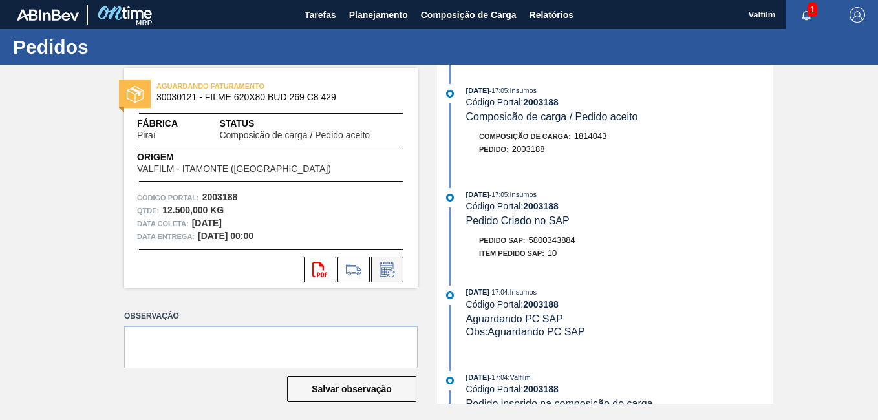
click at [391, 278] on button at bounding box center [387, 270] width 32 height 26
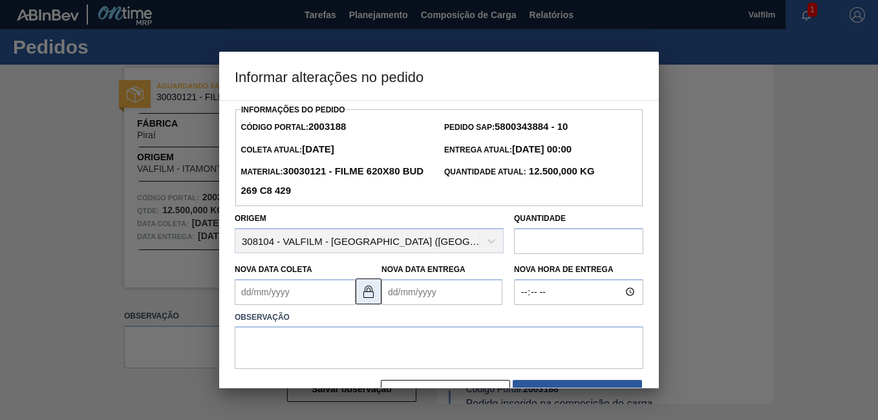
click at [363, 290] on img at bounding box center [369, 292] width 16 height 16
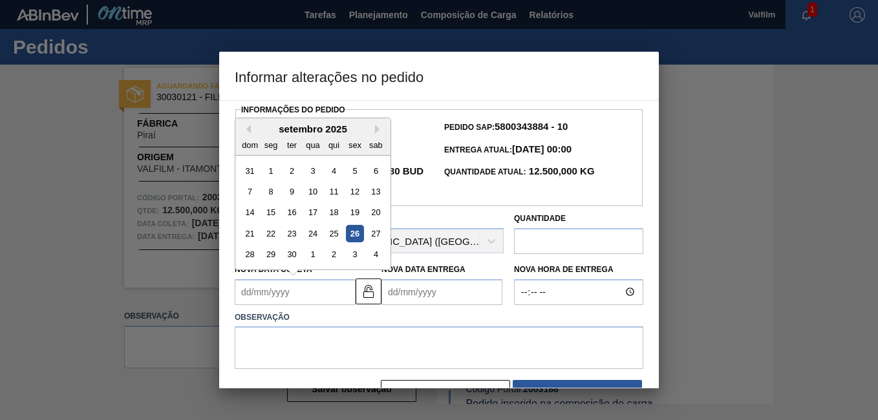
click at [269, 294] on Coleta2003188 "Nova Data Coleta" at bounding box center [295, 292] width 121 height 26
click at [373, 133] on div "setembro 2025" at bounding box center [312, 129] width 155 height 11
click at [376, 133] on div "Previous Month Next Month setembro 2025 dom seg ter qua qui sex sab 31 1 2 3 4 …" at bounding box center [313, 194] width 157 height 153
click at [377, 133] on button "Next Month" at bounding box center [379, 129] width 9 height 9
drag, startPoint x: 272, startPoint y: 255, endPoint x: 380, endPoint y: 263, distance: 108.3
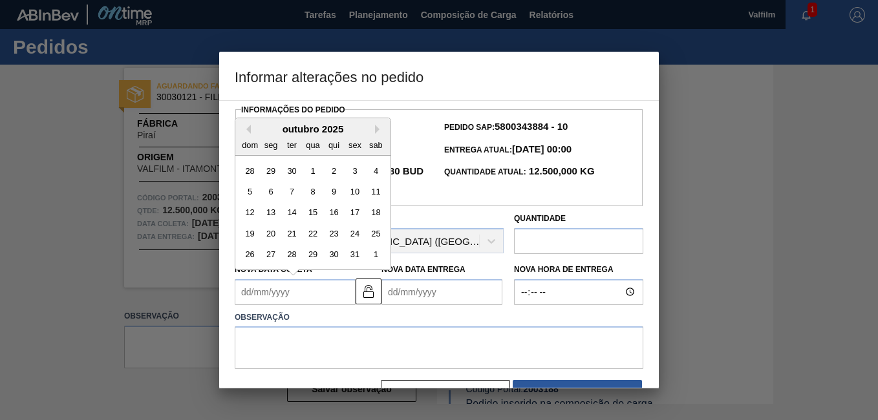
click at [272, 255] on div "27" at bounding box center [271, 254] width 17 height 17
type Coleta2003188 "[DATE]"
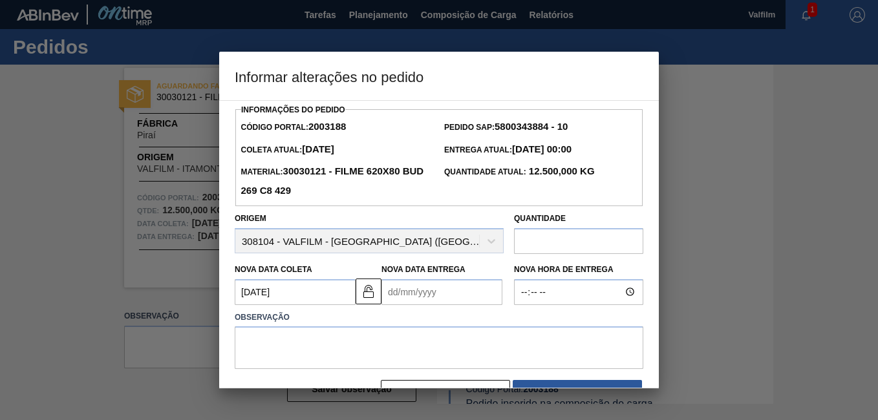
click at [398, 285] on Entrega2003188 "Nova Data Entrega" at bounding box center [442, 292] width 121 height 26
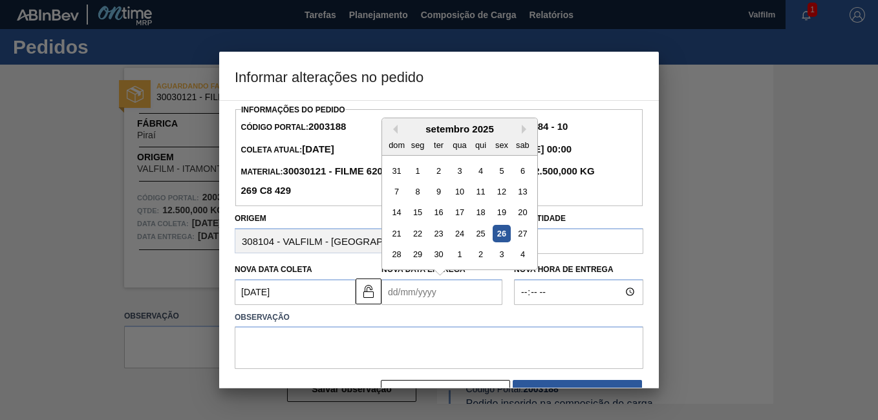
click at [521, 135] on div "setembro 2025" at bounding box center [459, 129] width 155 height 11
click at [522, 134] on div "Previous Month Next Month setembro 2025 dom seg ter qua qui sex sab 31 1 2 3 4 …" at bounding box center [460, 194] width 157 height 153
click at [523, 132] on button "Next Month" at bounding box center [526, 129] width 9 height 9
click at [433, 257] on div "28" at bounding box center [438, 254] width 17 height 17
type Entrega2003188 "28/10/2025"
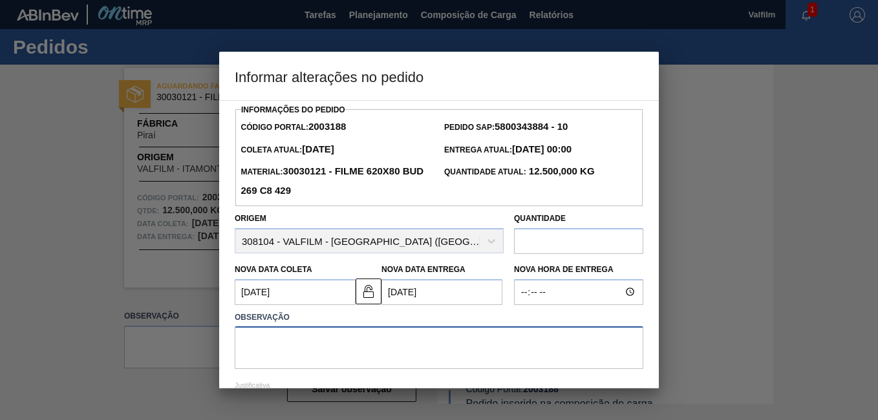
click at [345, 344] on textarea at bounding box center [439, 348] width 409 height 43
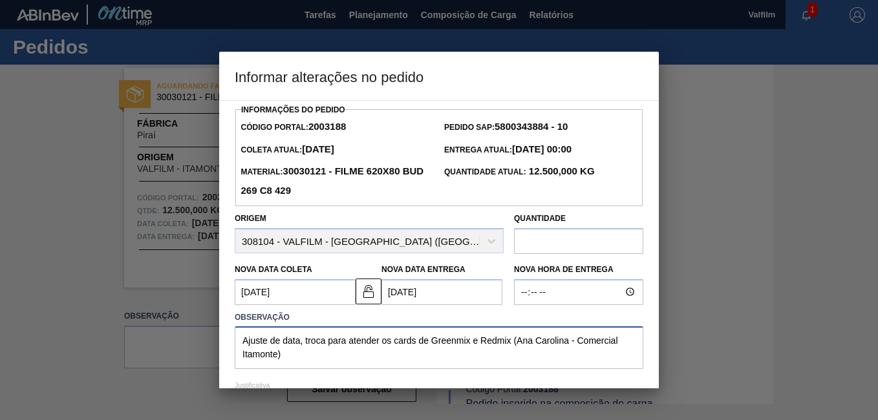
click at [299, 341] on textarea "Ajuste de data, troca para atender os cards de Greenmix e Redmix (Ana Carolina …" at bounding box center [439, 348] width 409 height 43
drag, startPoint x: 393, startPoint y: 355, endPoint x: 156, endPoint y: 204, distance: 281.5
click at [157, 206] on div "Informar alterações no pedido Informações do Pedido Código Portal: 2003188 Pedi…" at bounding box center [439, 210] width 878 height 420
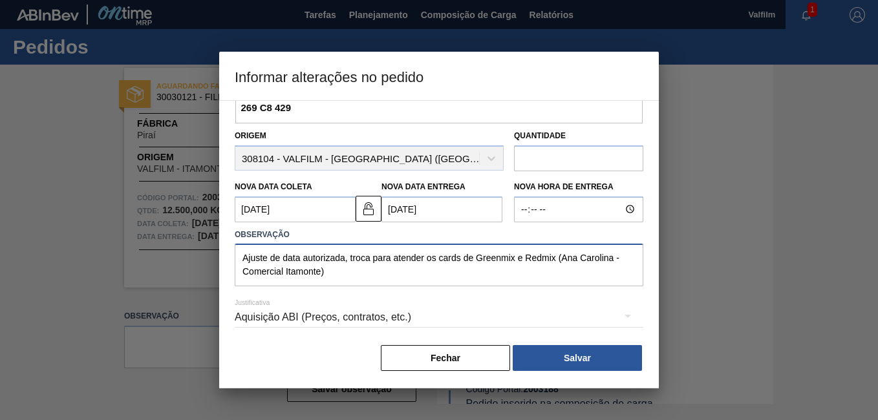
scroll to position [85, 0]
type textarea "Ajuste de data autorizada, troca para atender os cards de Greenmix e Redmix (An…"
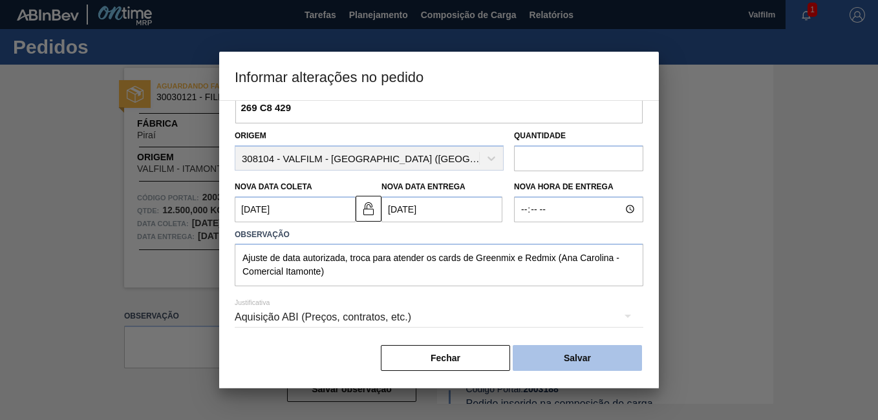
click at [569, 353] on button "Salvar" at bounding box center [577, 358] width 129 height 26
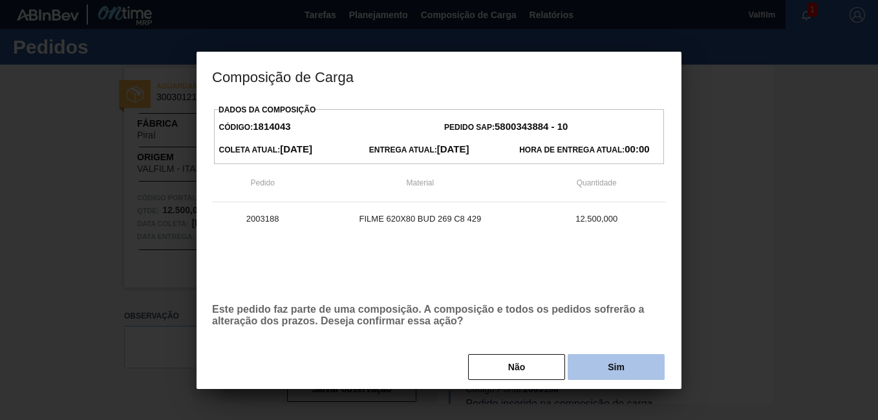
click at [623, 362] on button "Sim" at bounding box center [616, 367] width 97 height 26
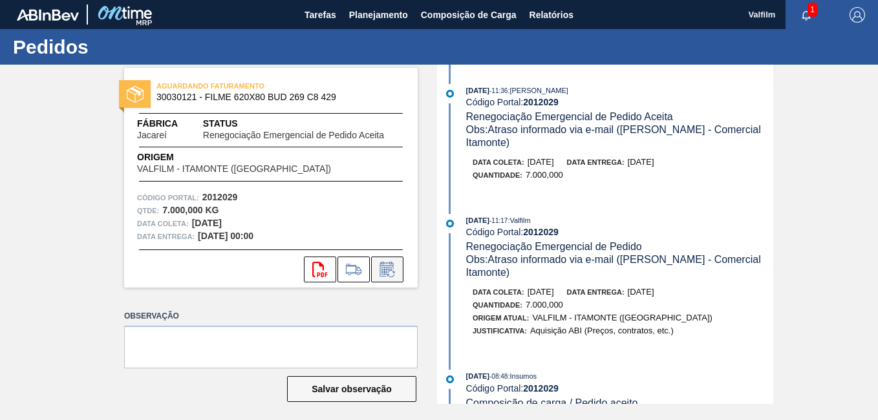
click at [396, 263] on icon at bounding box center [387, 270] width 21 height 16
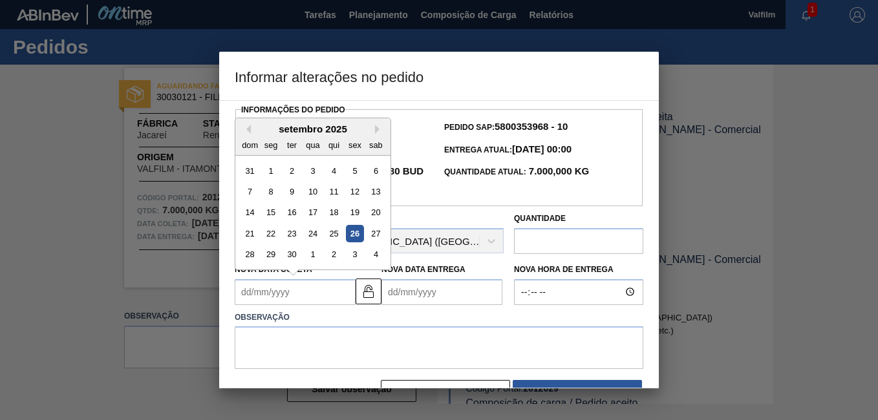
click at [296, 294] on Coleta2012029 "Nova Data Coleta" at bounding box center [295, 292] width 121 height 26
click at [374, 129] on div "setembro 2025" at bounding box center [312, 129] width 155 height 11
click at [376, 130] on button "Next Month" at bounding box center [379, 129] width 9 height 9
click at [271, 256] on div "27" at bounding box center [271, 254] width 17 height 17
type Coleta2012029 "[DATE]"
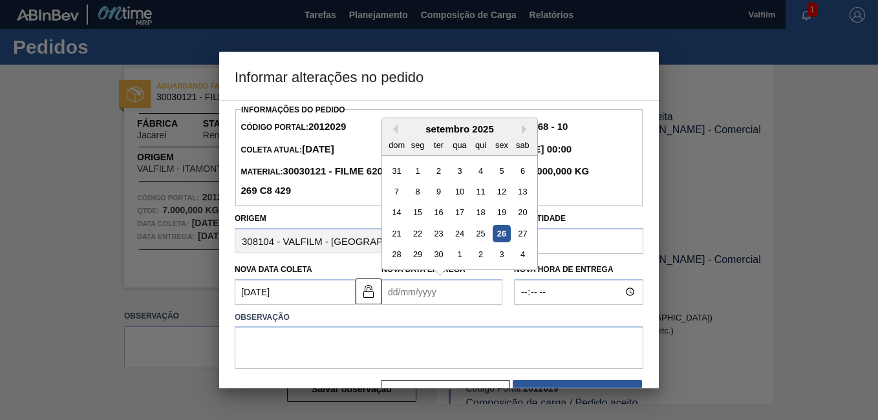
click at [415, 305] on Entrega2012029 "Nova Data Entrega" at bounding box center [442, 292] width 121 height 26
click at [526, 133] on button "Next Month" at bounding box center [526, 129] width 9 height 9
click at [435, 263] on div "28" at bounding box center [438, 254] width 17 height 17
type Entrega2012029 "[DATE]"
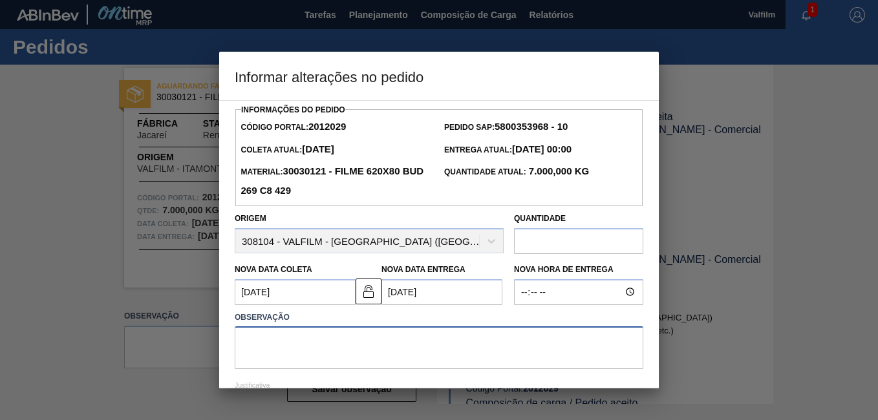
click at [398, 347] on textarea at bounding box center [439, 348] width 409 height 43
paste textarea "Ajuste de data autorizada, troca para atender os cards de Greenmix e Redmix (An…"
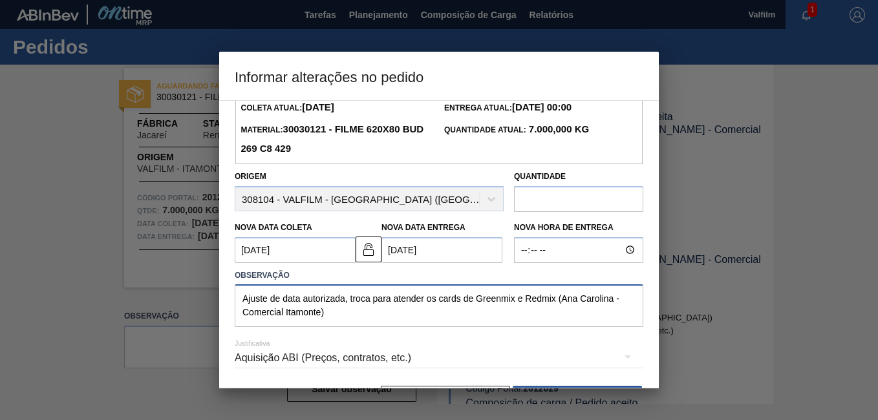
scroll to position [85, 0]
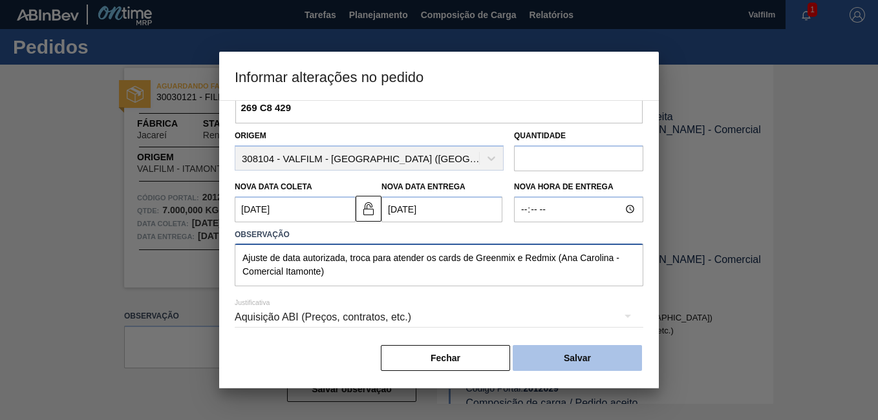
type textarea "Ajuste de data autorizada, troca para atender os cards de Greenmix e Redmix (An…"
click at [599, 362] on button "Salvar" at bounding box center [577, 358] width 129 height 26
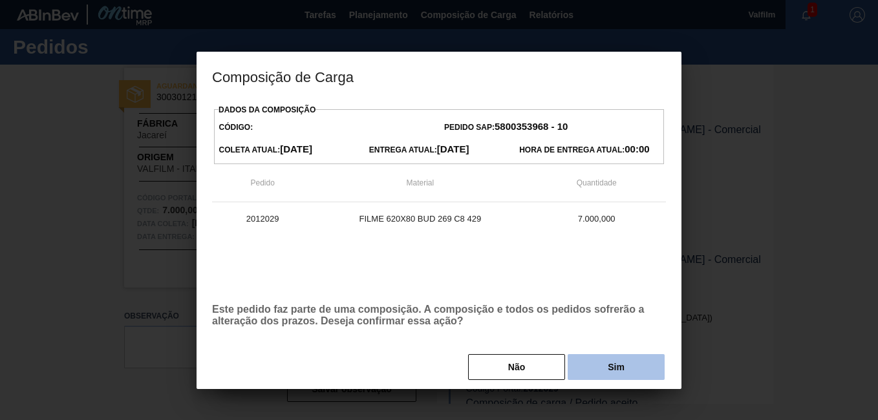
click at [616, 372] on button "Sim" at bounding box center [616, 367] width 97 height 26
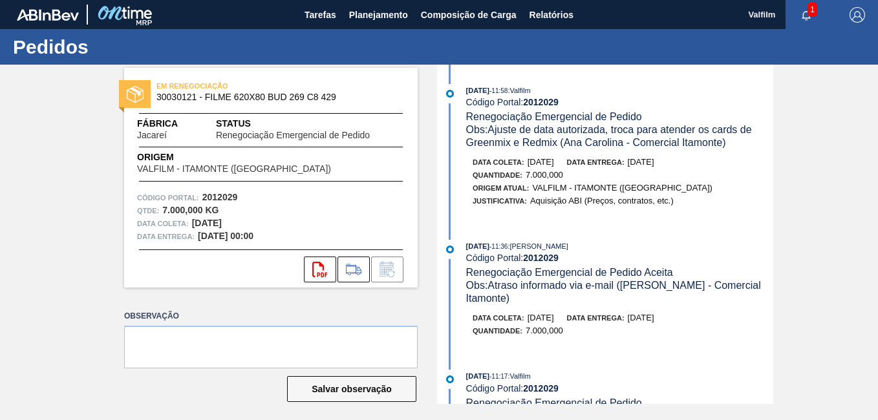
scroll to position [0, 0]
click at [389, 22] on span "Planejamento" at bounding box center [378, 15] width 59 height 16
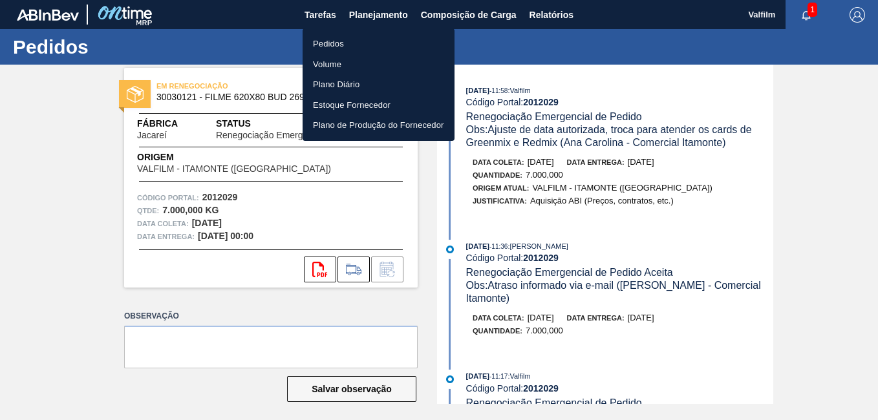
click at [384, 36] on li "Pedidos" at bounding box center [379, 44] width 152 height 21
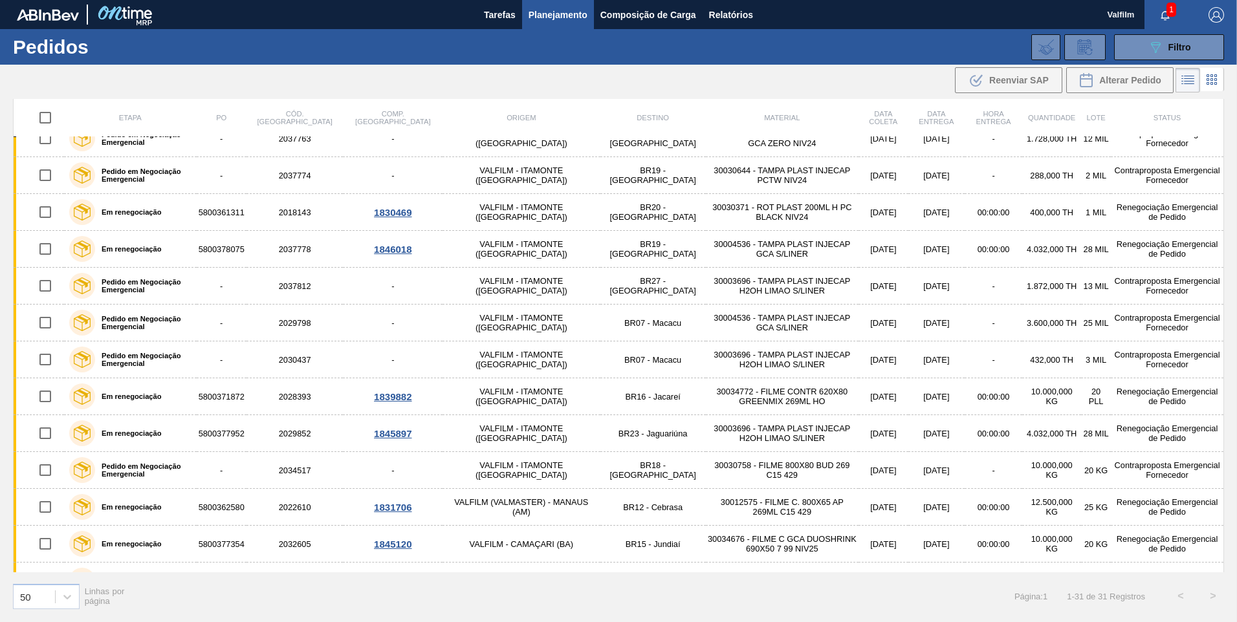
scroll to position [385, 0]
click at [292, 59] on div "089F7B8B-B2A5-4AFE-B5C0-19BA573D28AC Filtro Código Pedido Portal Códido PO SAP …" at bounding box center [718, 47] width 1024 height 39
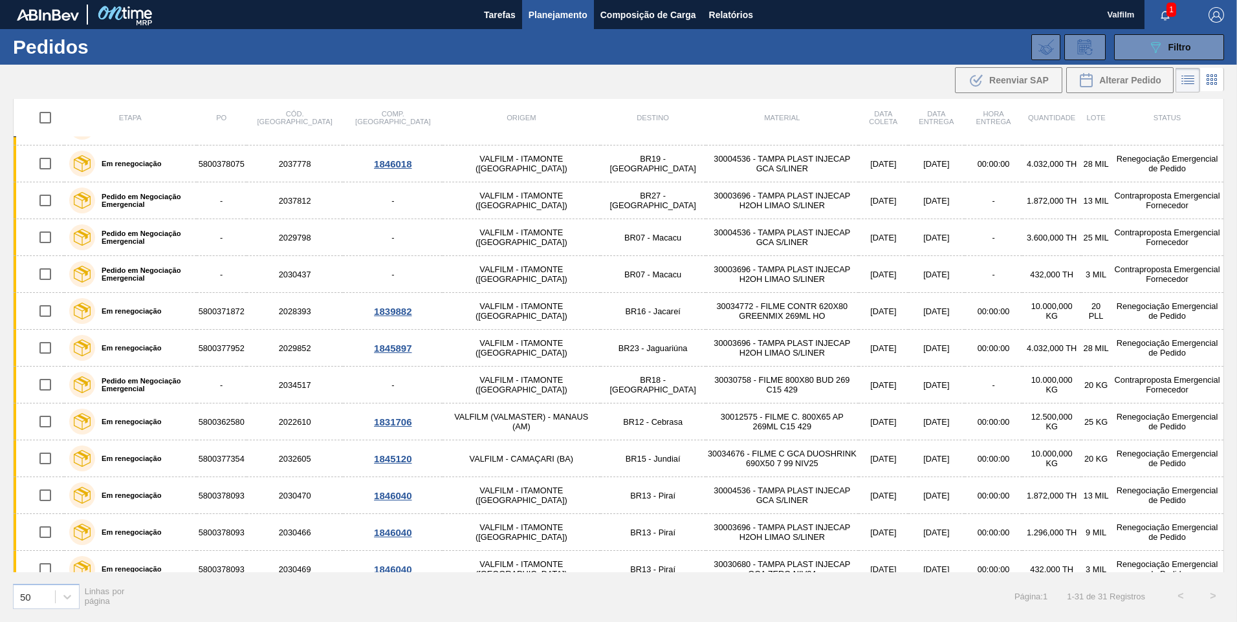
scroll to position [708, 0]
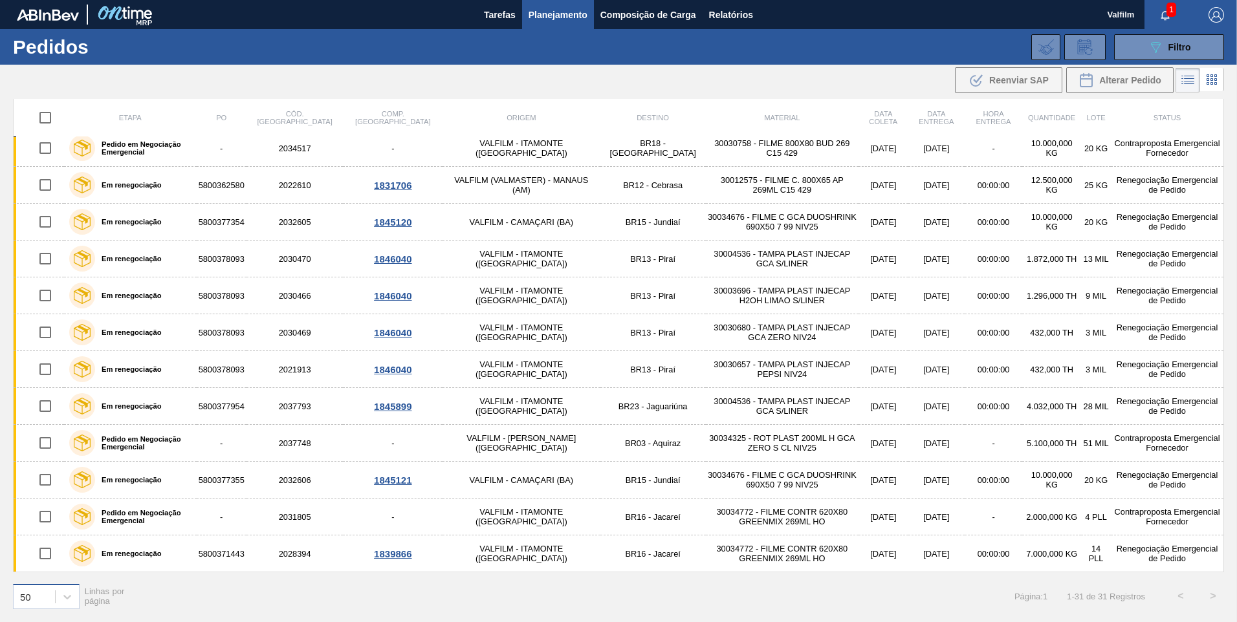
click at [43, 420] on div "50" at bounding box center [34, 596] width 41 height 19
click at [45, 420] on div "100" at bounding box center [46, 564] width 67 height 24
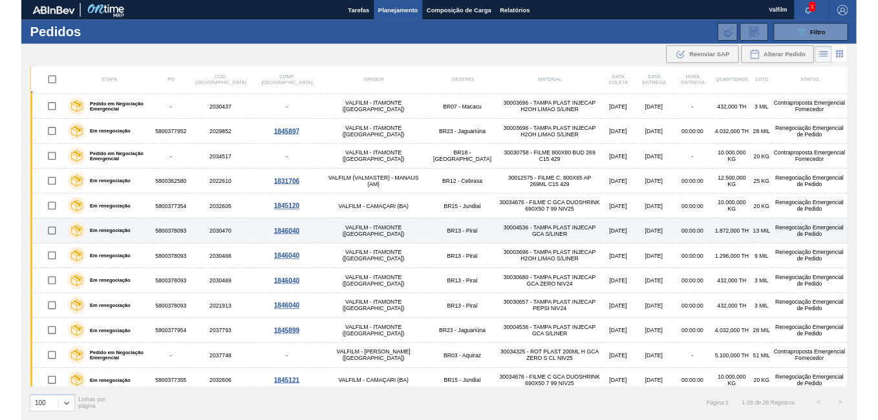
scroll to position [598, 0]
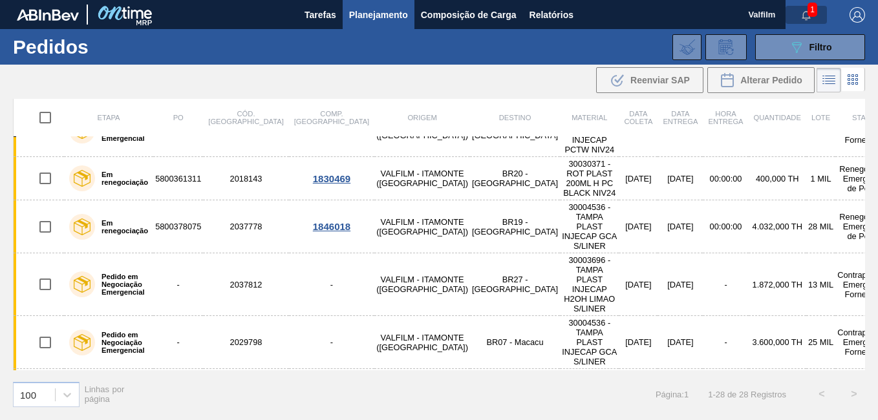
click at [796, 13] on span "button" at bounding box center [806, 15] width 31 height 10
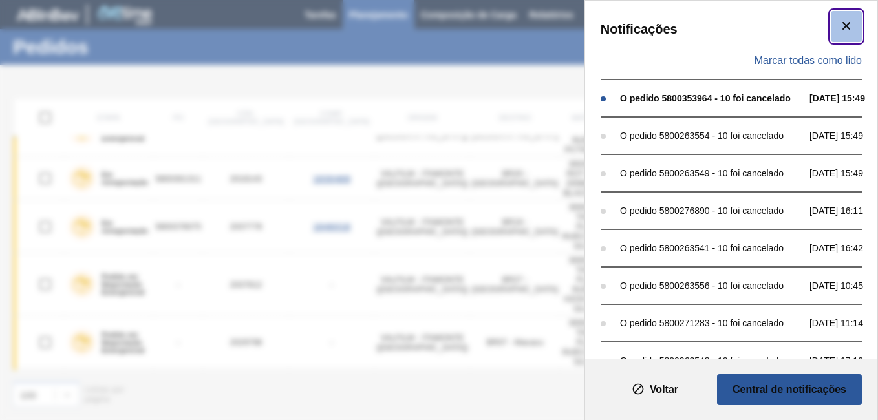
click at [835, 27] on button "botão de ícone" at bounding box center [846, 26] width 31 height 31
